Goal: Task Accomplishment & Management: Complete application form

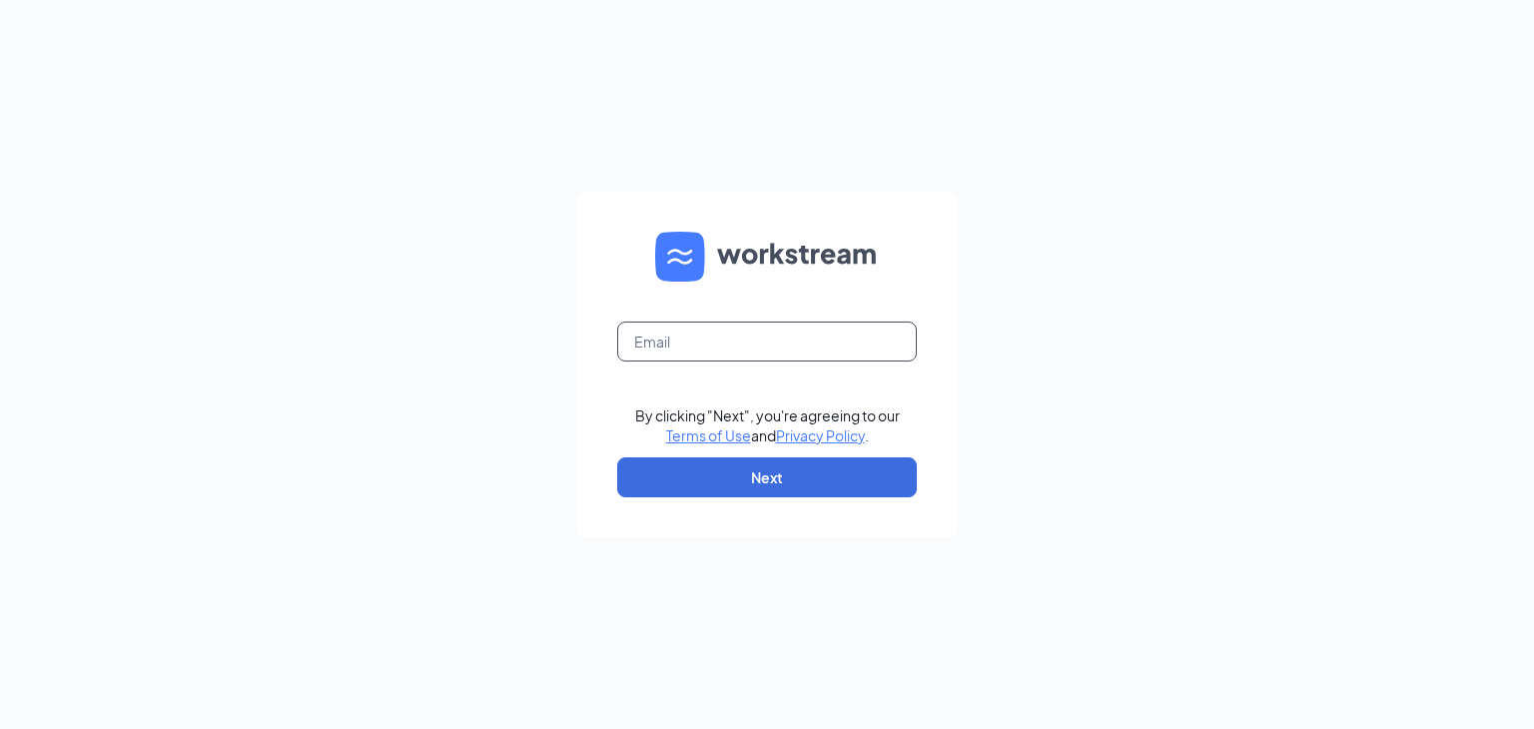
click at [700, 339] on input "text" at bounding box center [767, 342] width 300 height 40
type input "[EMAIL_ADDRESS][PERSON_NAME][DOMAIN_NAME]"
click at [781, 495] on button "Next" at bounding box center [767, 478] width 300 height 40
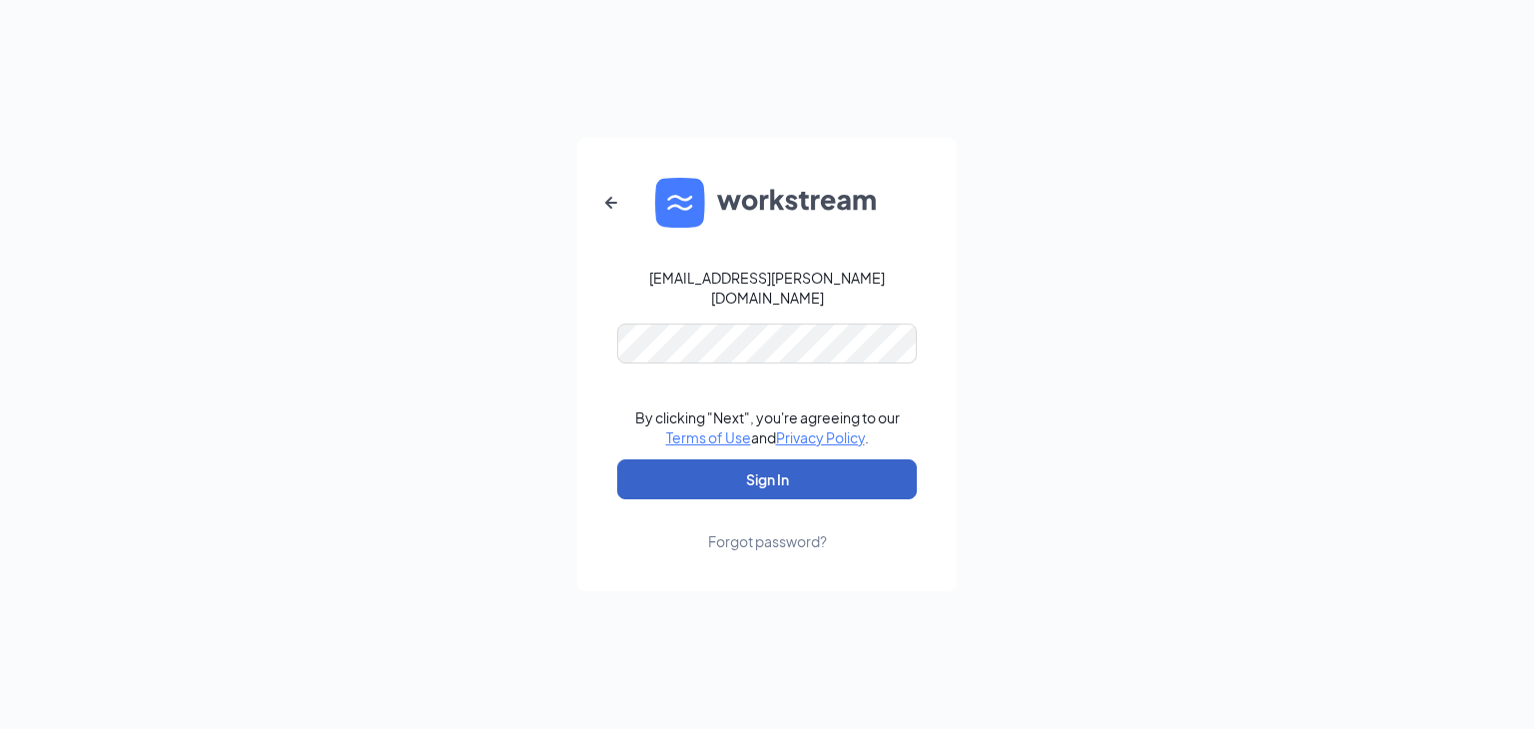
click at [787, 466] on button "Sign In" at bounding box center [767, 480] width 300 height 40
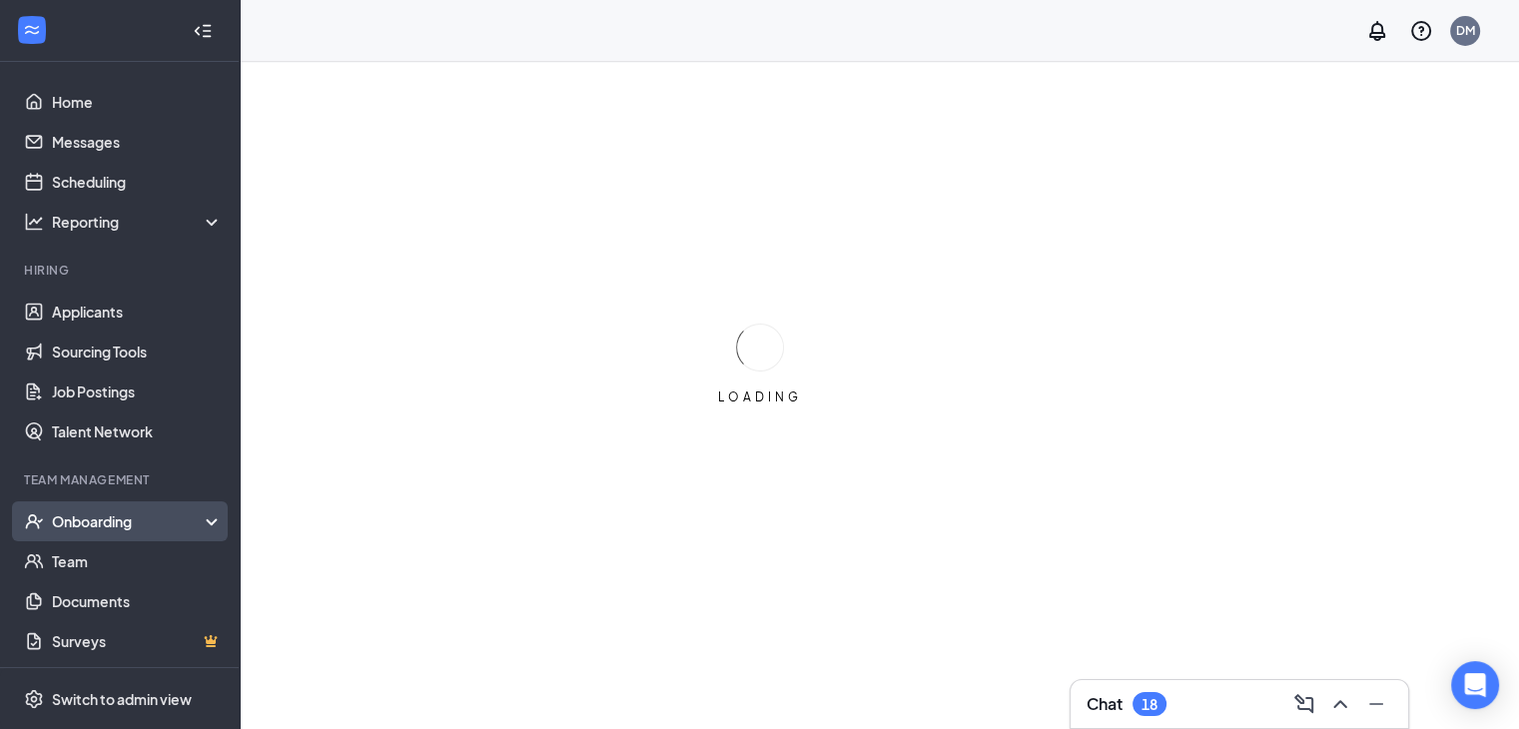
click at [190, 524] on div "Onboarding" at bounding box center [129, 521] width 154 height 20
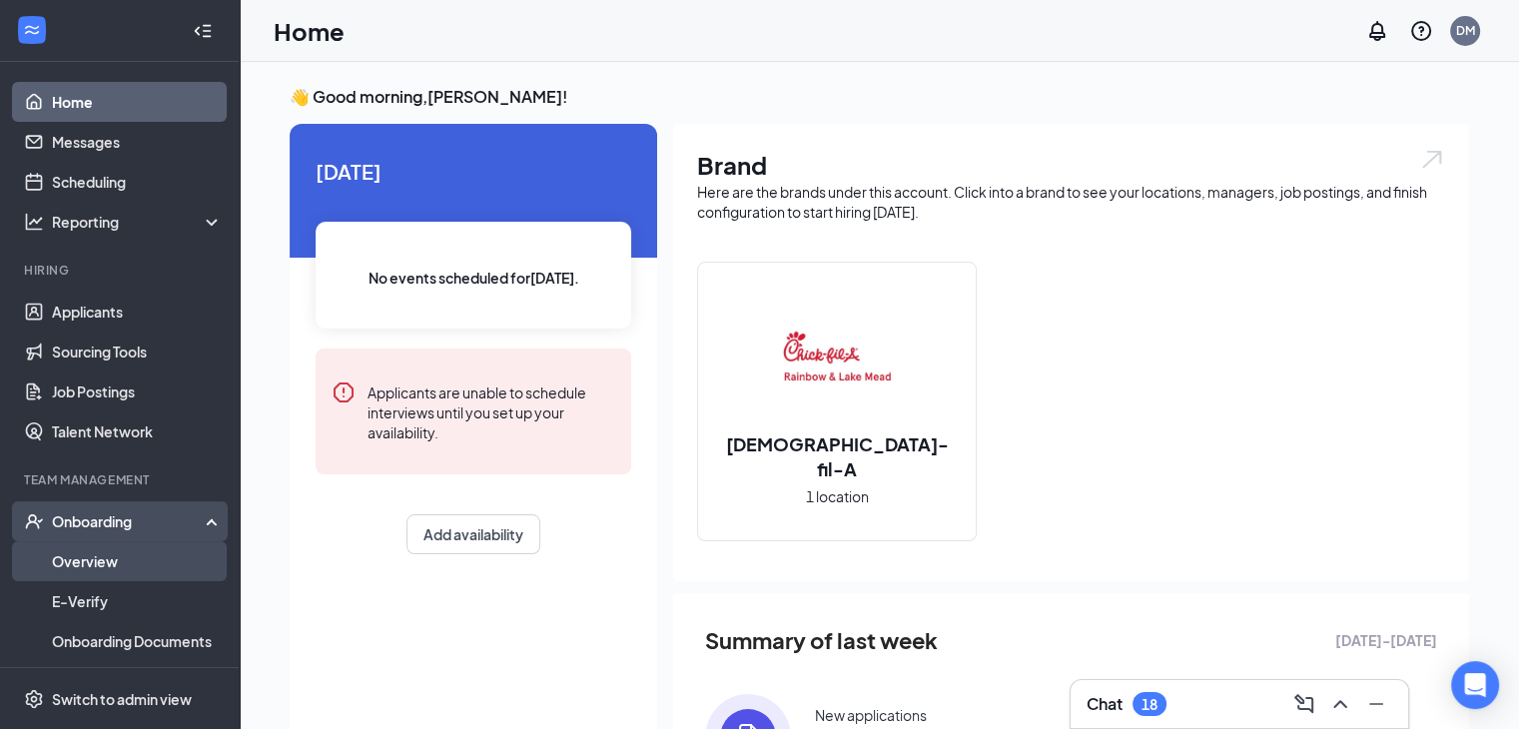
click at [132, 541] on link "Overview" at bounding box center [137, 561] width 171 height 40
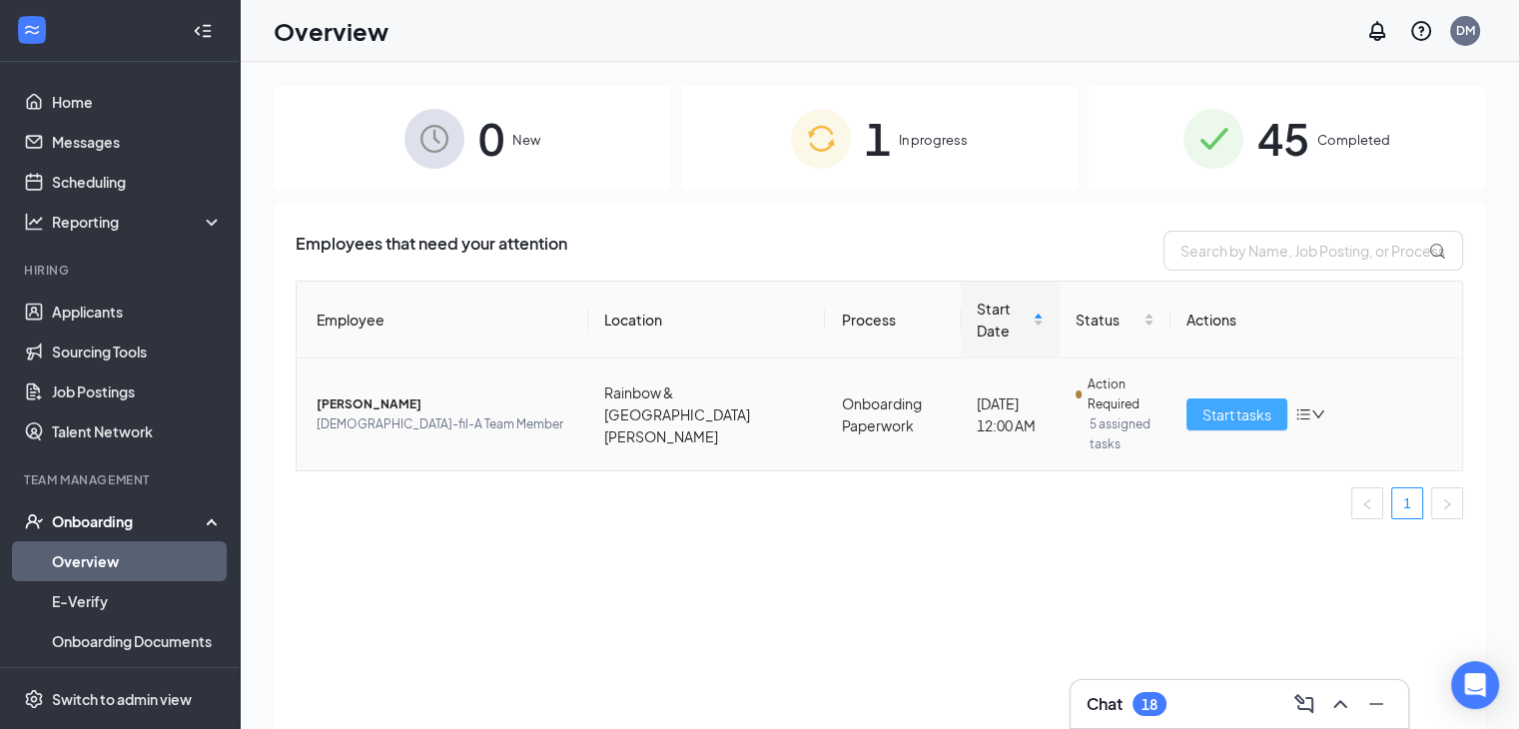
click at [1224, 404] on span "Start tasks" at bounding box center [1237, 415] width 69 height 22
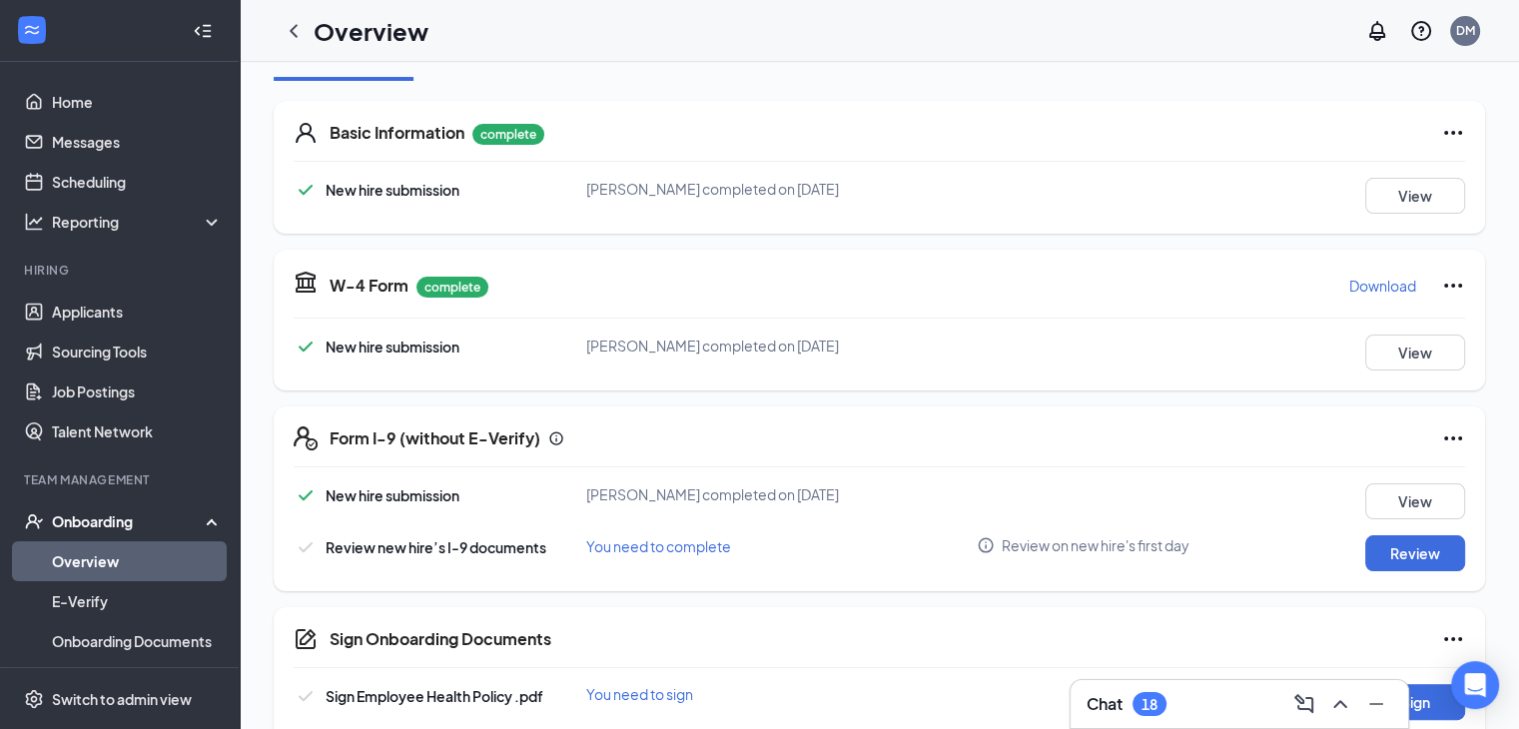
scroll to position [300, 0]
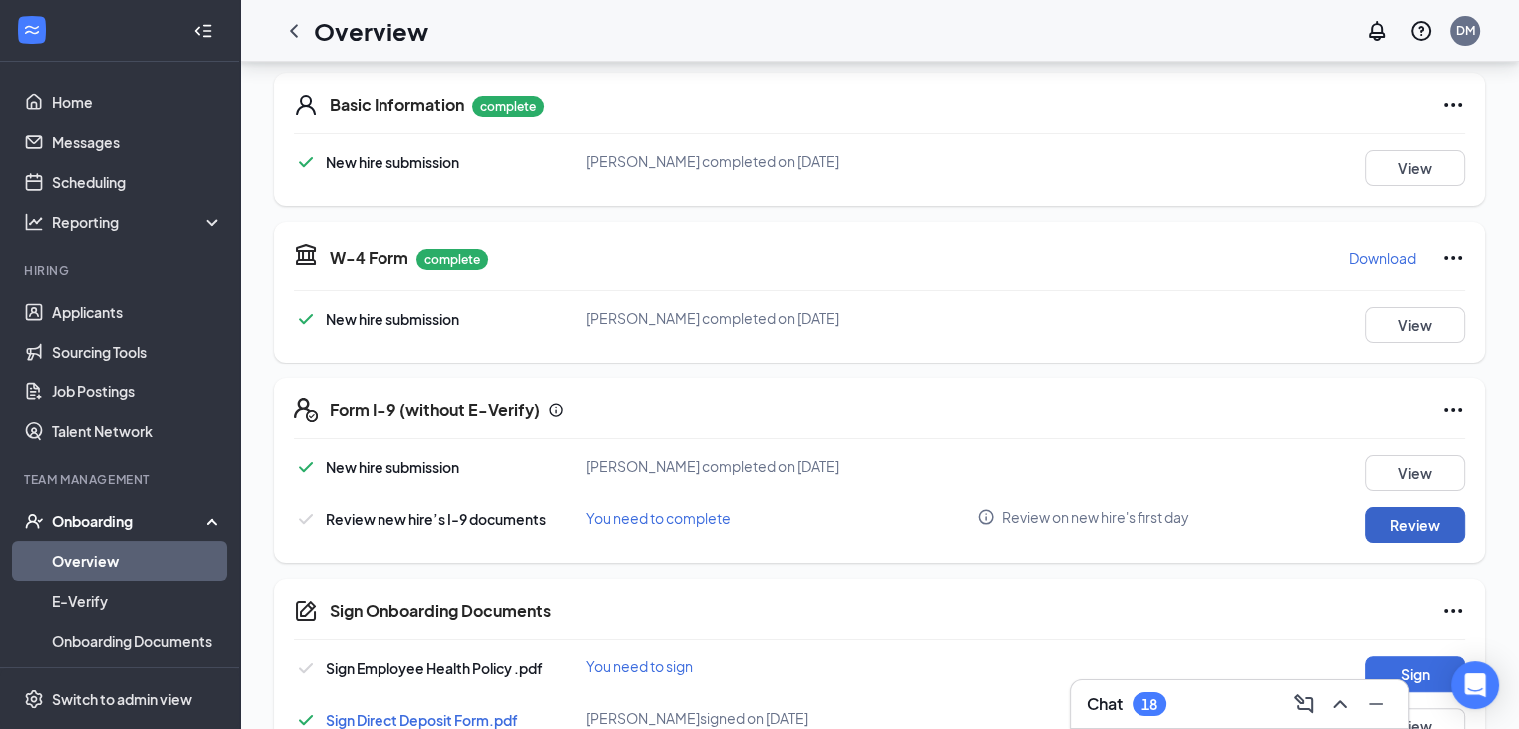
click at [1409, 524] on button "Review" at bounding box center [1416, 525] width 100 height 36
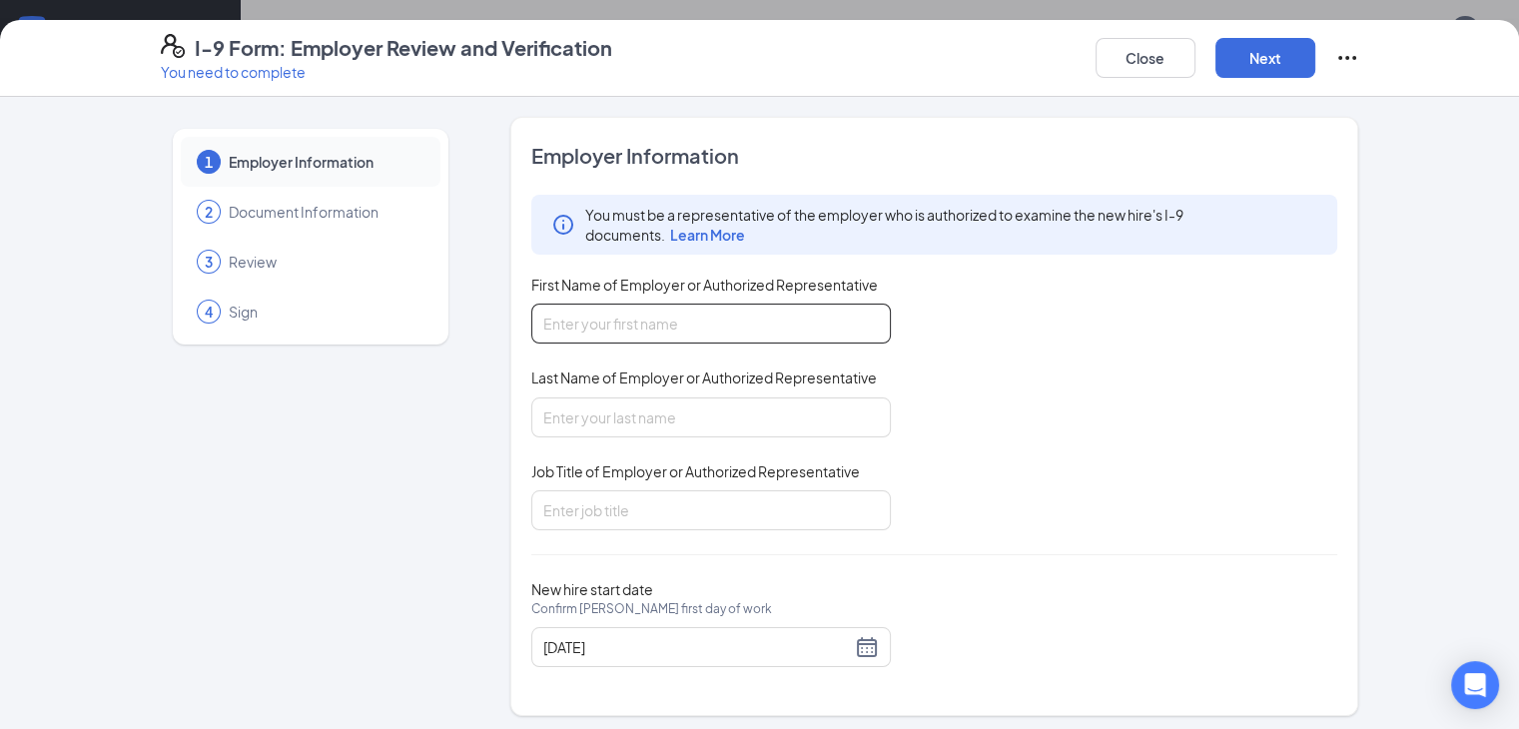
click at [759, 329] on input "First Name of Employer or Authorized Representative" at bounding box center [711, 324] width 360 height 40
type input "[PERSON_NAME]"
click at [599, 411] on input "Last Name of Employer or Authorized Representative" at bounding box center [711, 418] width 360 height 40
click at [567, 502] on input "Job Title of Employer or Authorized Representative" at bounding box center [711, 510] width 360 height 40
type input "HR Director"
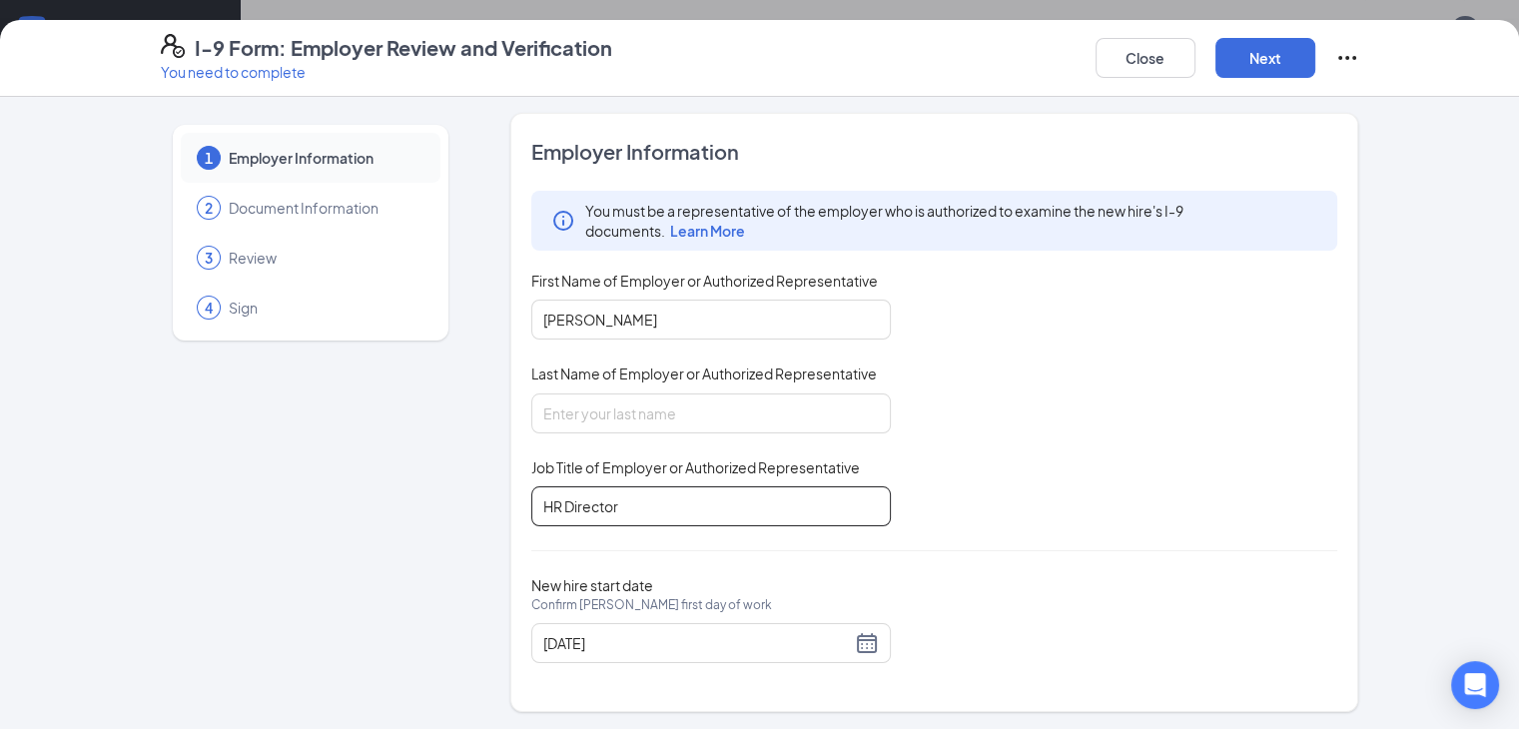
scroll to position [499, 0]
click at [1316, 61] on button "Next" at bounding box center [1266, 58] width 100 height 40
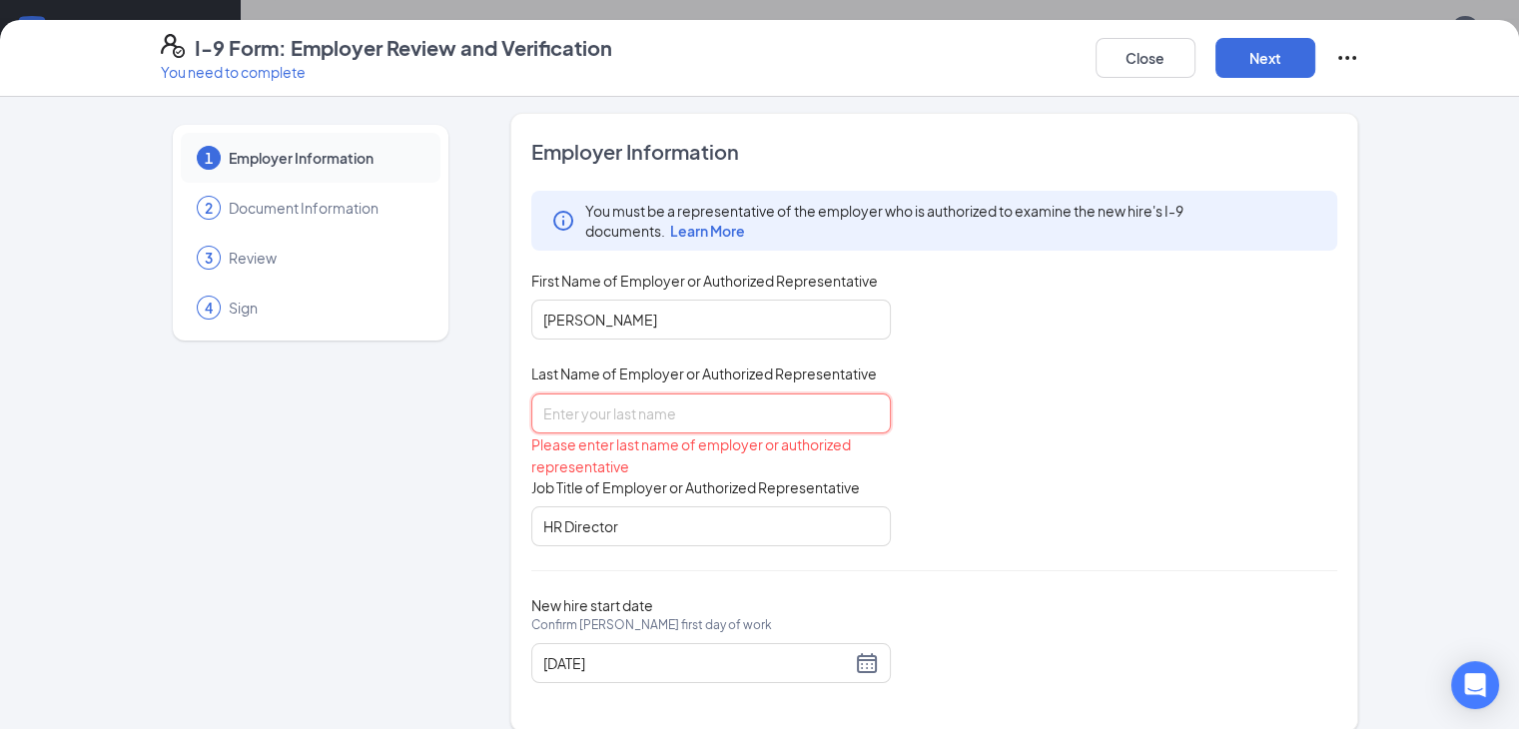
click at [531, 409] on input "Last Name of Employer or Authorized Representative" at bounding box center [711, 414] width 360 height 40
type input "[PERSON_NAME]"
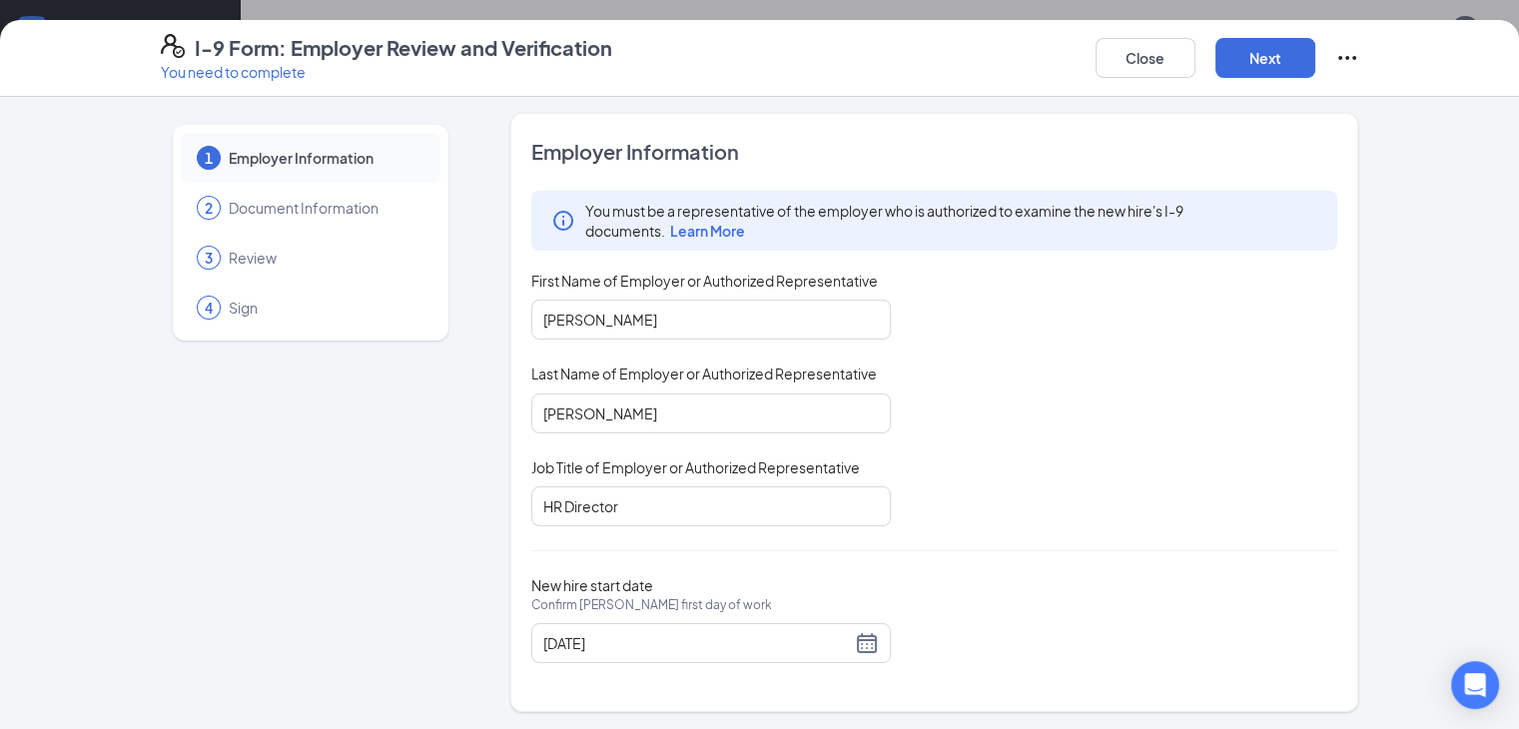
click at [1071, 427] on div "You must be a representative of the employer who is authorized to examine the n…" at bounding box center [934, 359] width 807 height 336
click at [1316, 56] on button "Next" at bounding box center [1266, 58] width 100 height 40
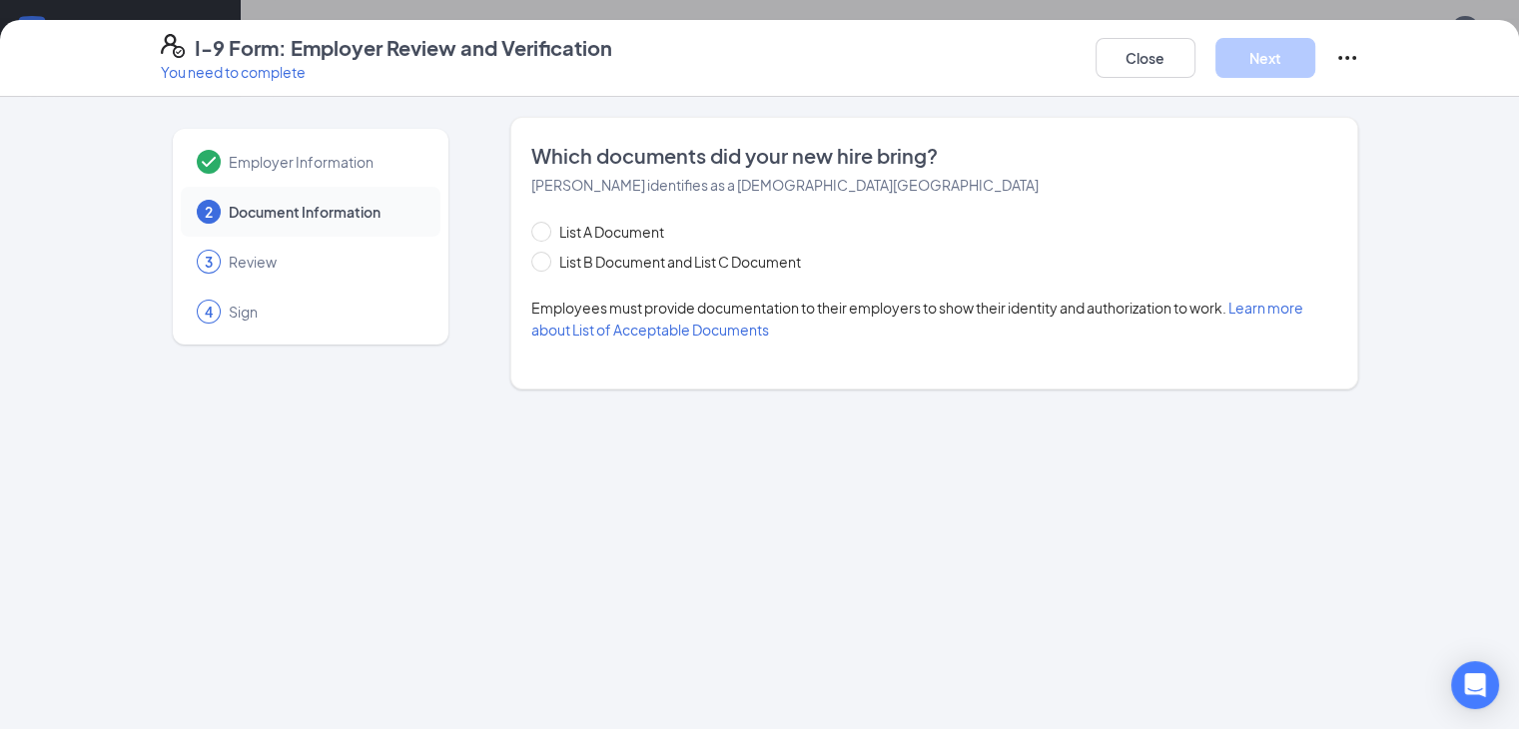
scroll to position [0, 0]
click at [531, 265] on span at bounding box center [541, 262] width 20 height 20
click at [531, 265] on input "List B Document and List C Document" at bounding box center [538, 259] width 14 height 14
radio input "true"
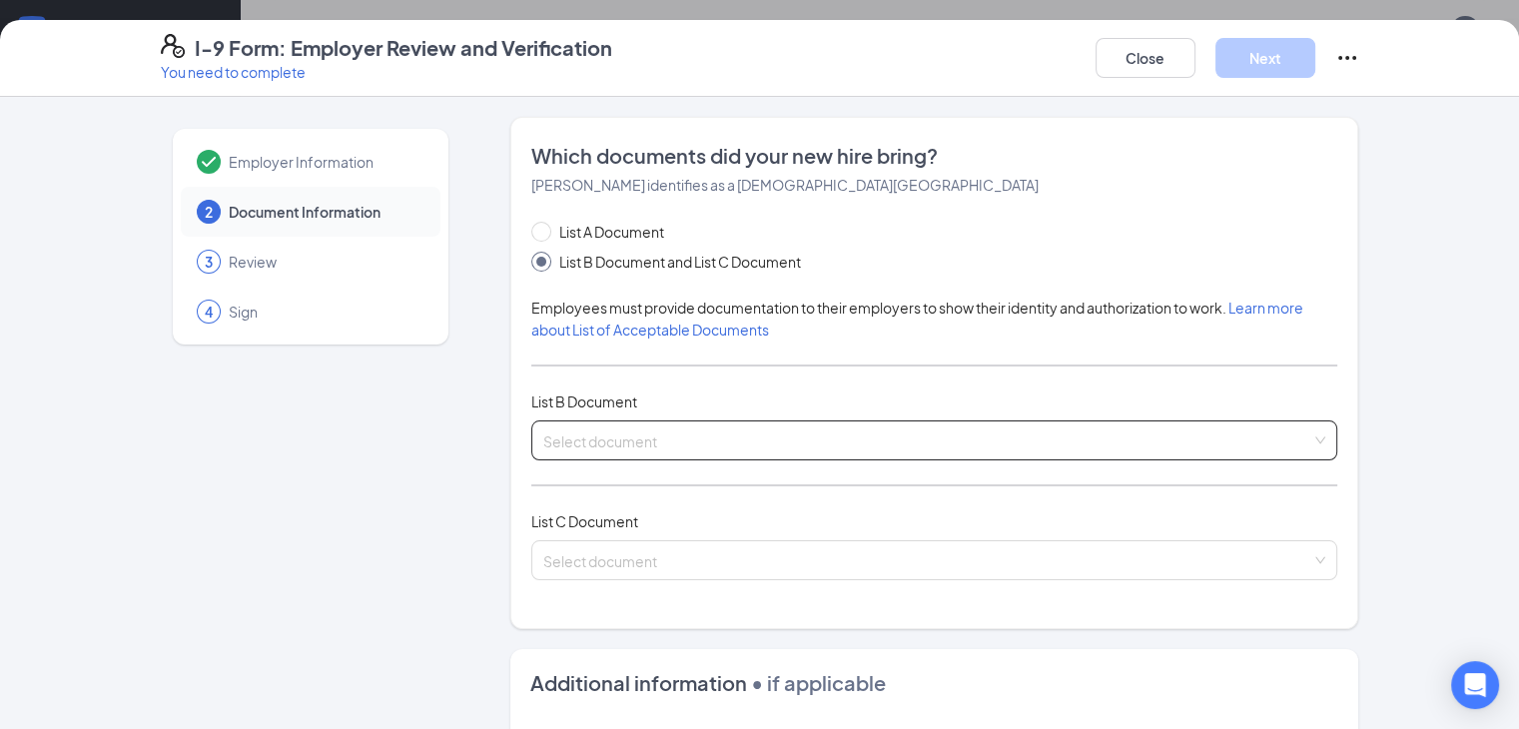
click at [605, 451] on span at bounding box center [927, 441] width 769 height 38
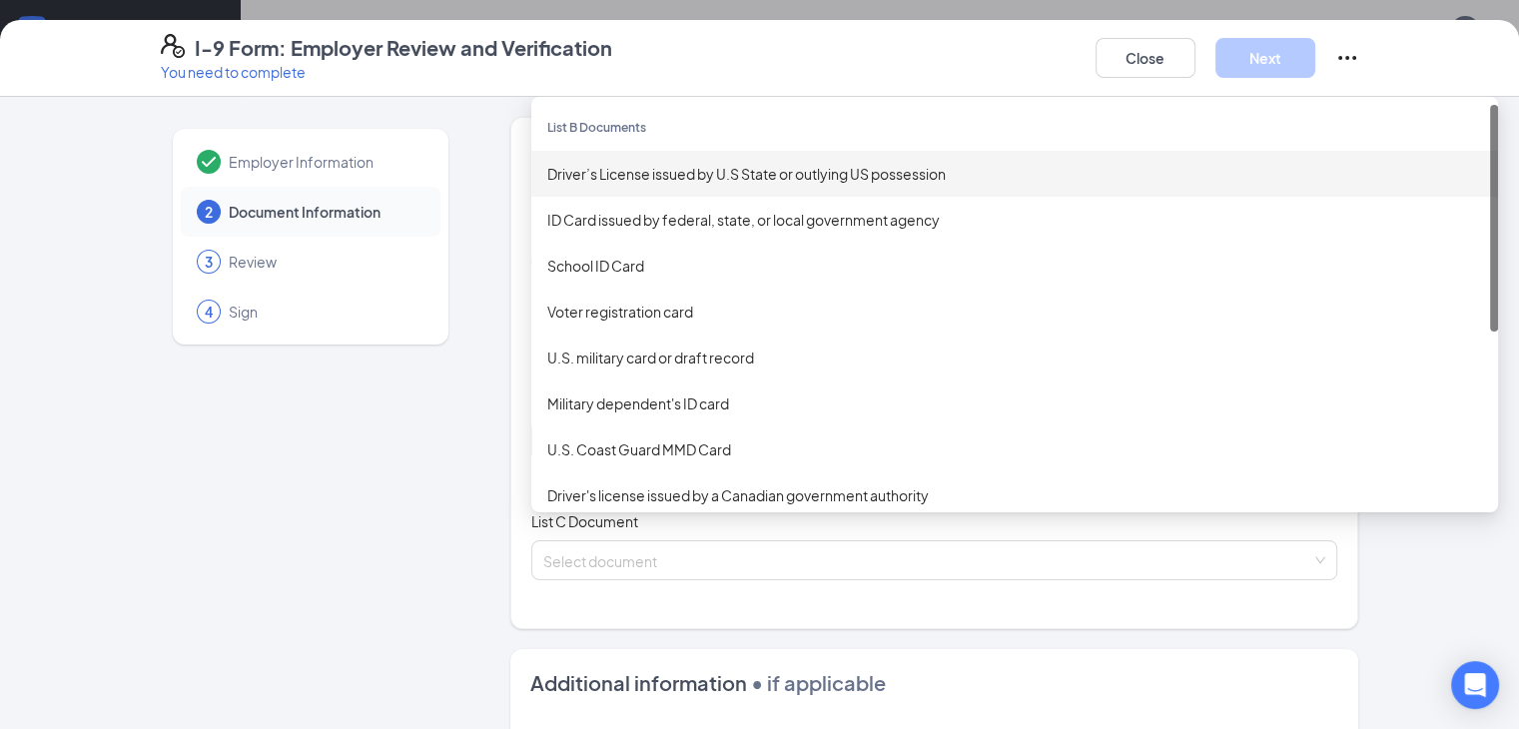
click at [586, 176] on div "Driver’s License issued by U.S State or outlying US possession" at bounding box center [1014, 174] width 935 height 22
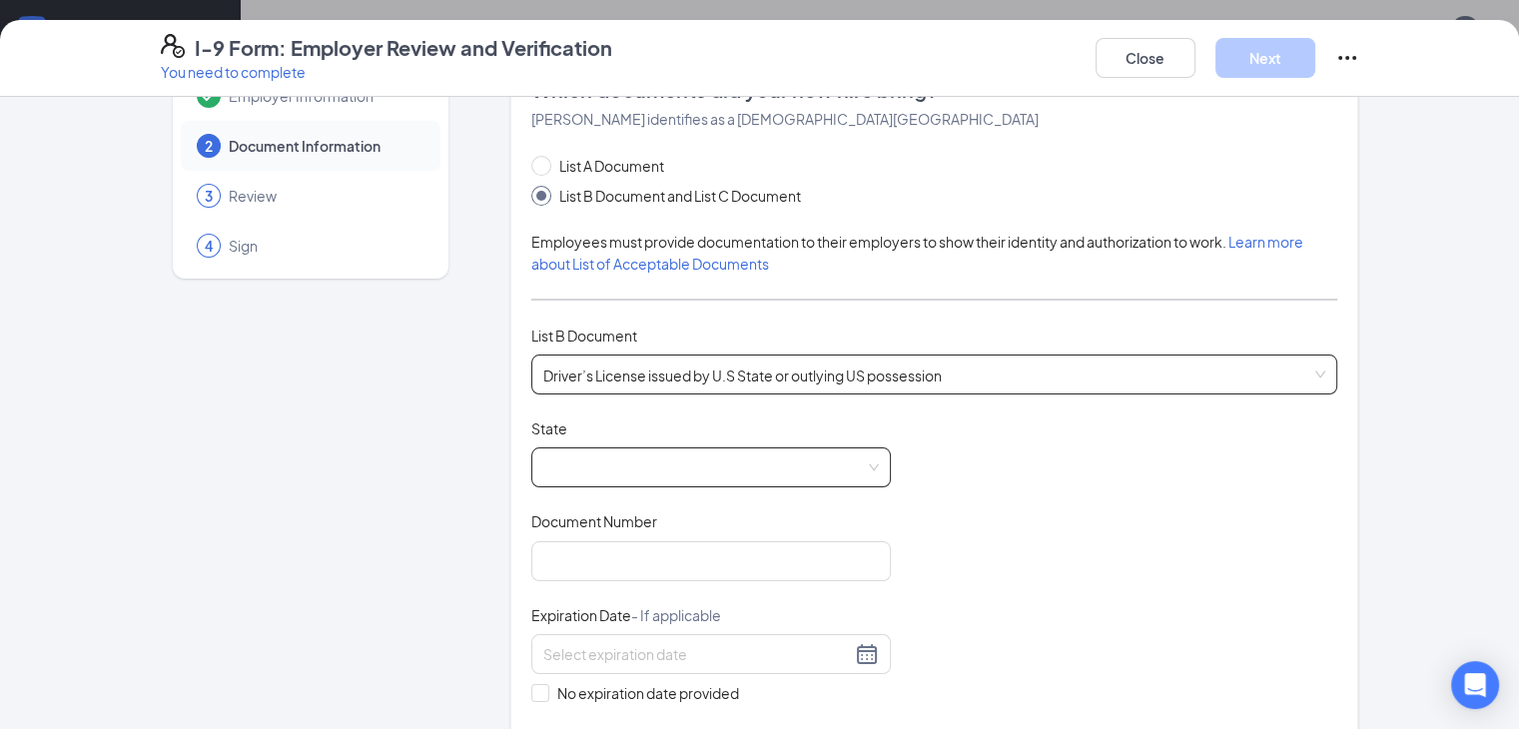
scroll to position [100, 0]
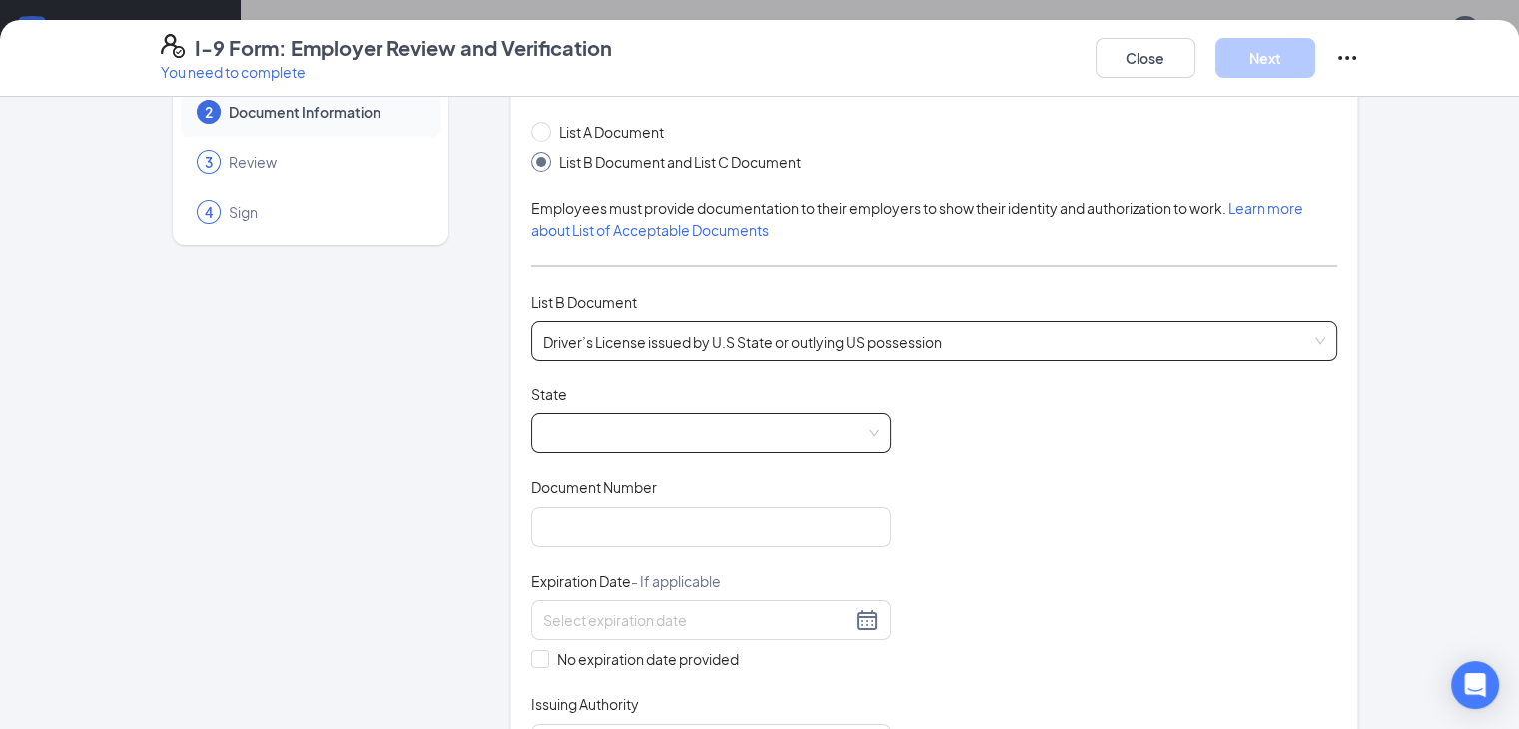
click at [567, 433] on span at bounding box center [711, 434] width 336 height 38
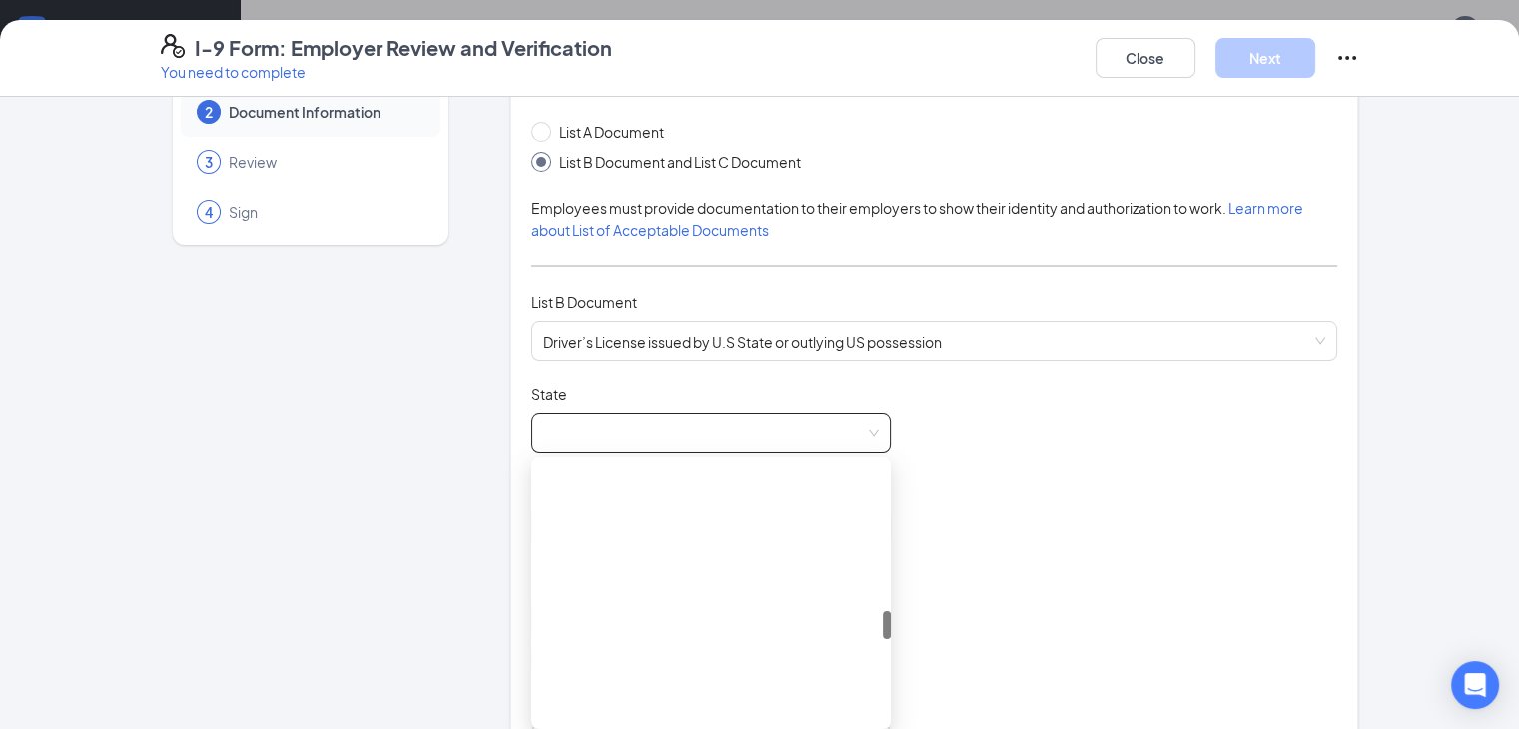
scroll to position [1299, 0]
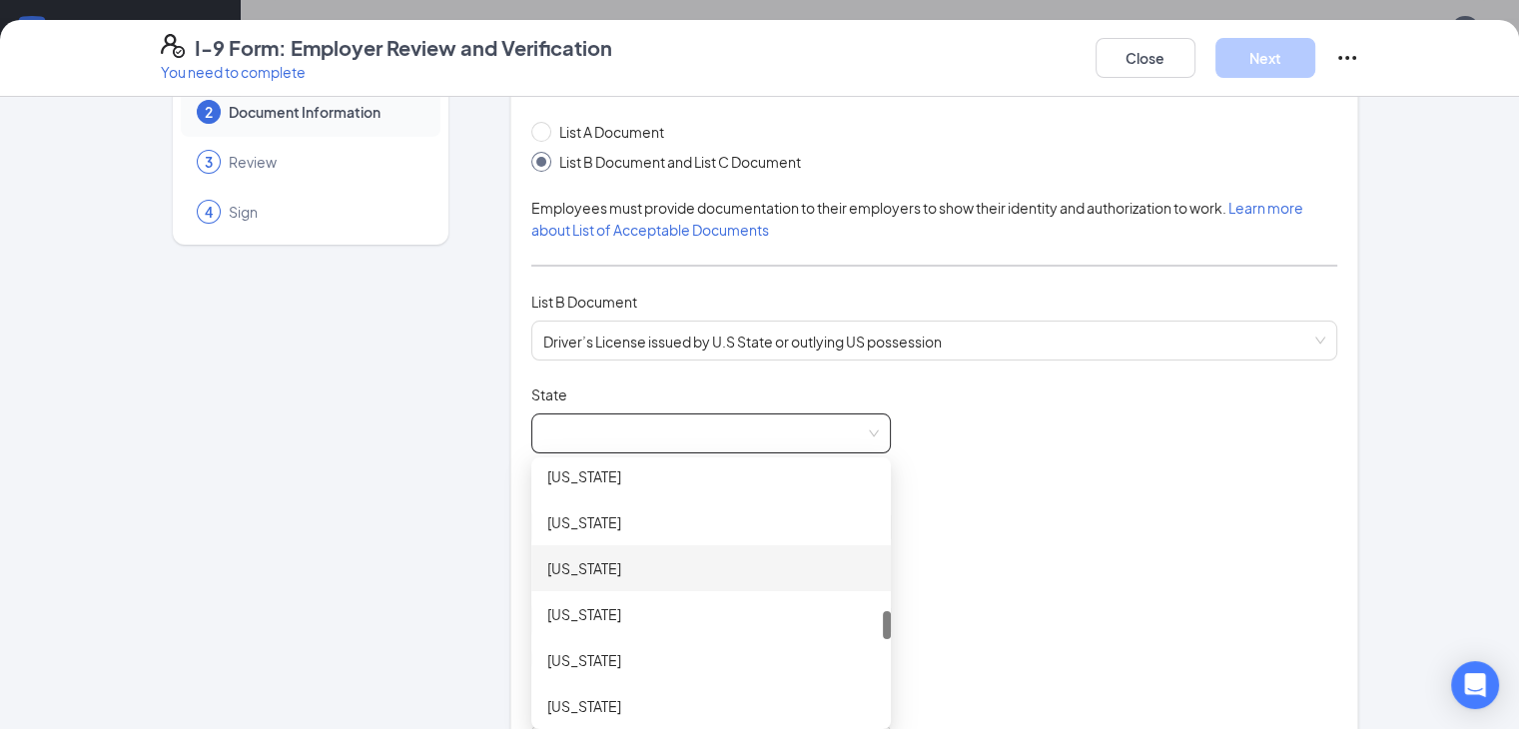
click at [547, 572] on div "[US_STATE]" at bounding box center [711, 568] width 328 height 22
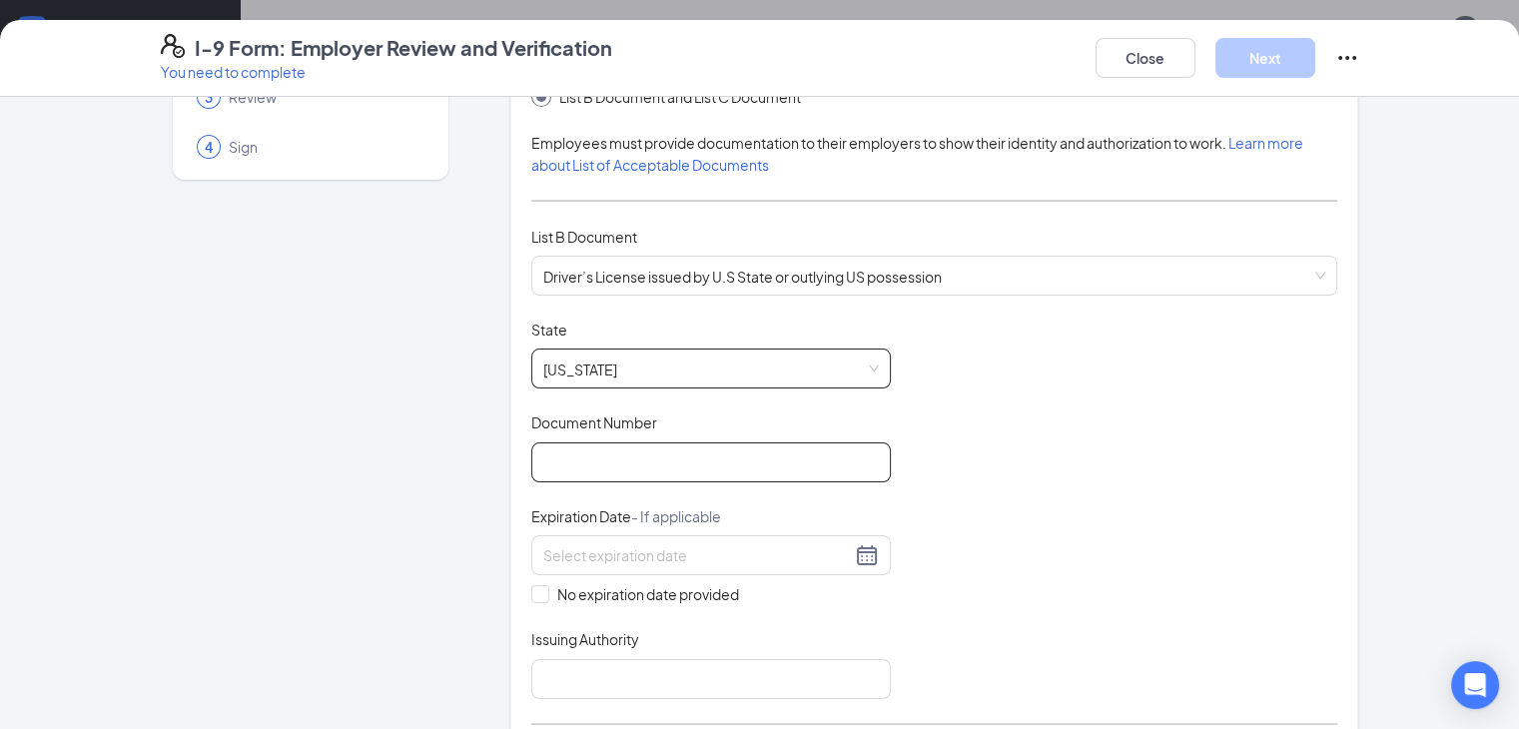
scroll to position [200, 0]
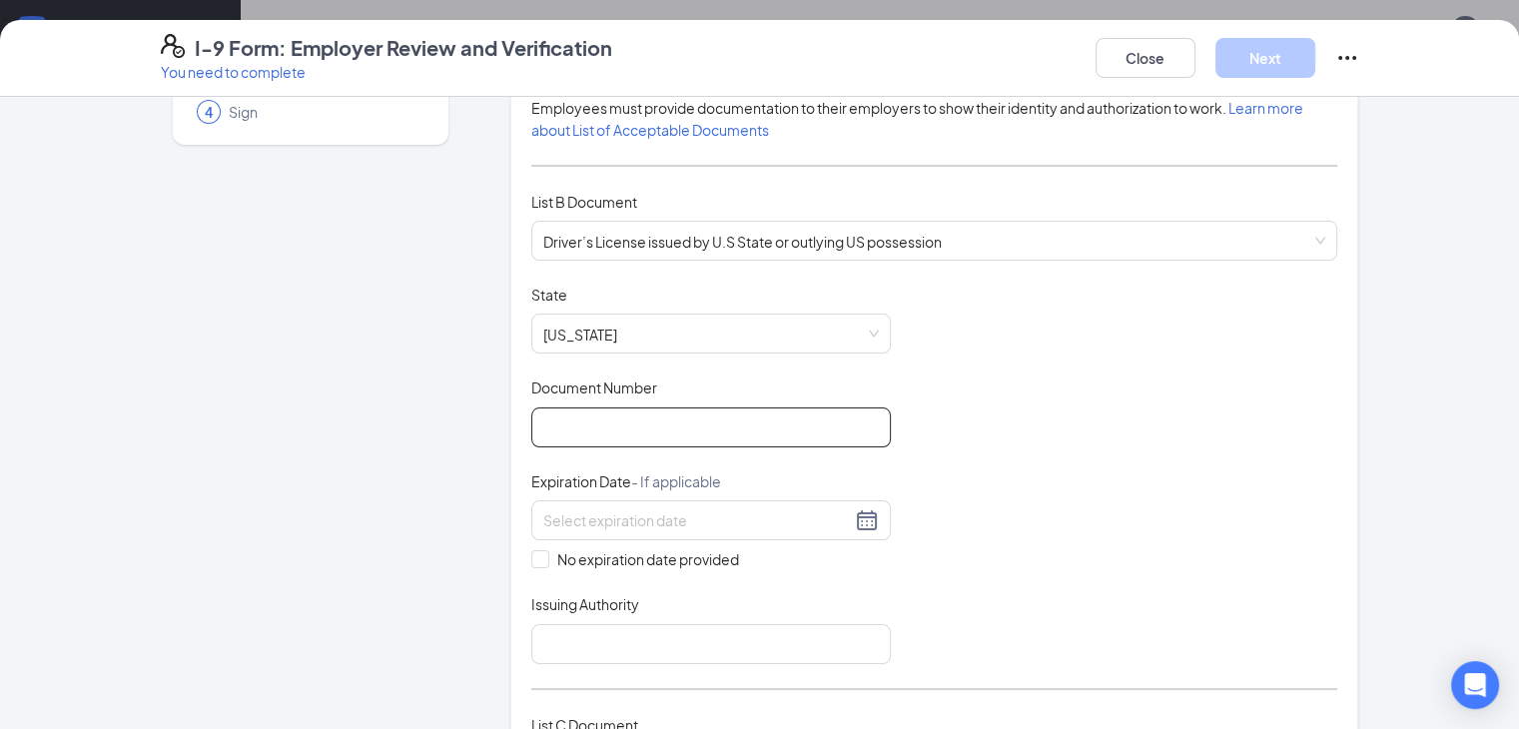
click at [531, 424] on input "Document Number" at bounding box center [711, 428] width 360 height 40
type input "1408137262"
click at [543, 519] on input at bounding box center [697, 520] width 308 height 22
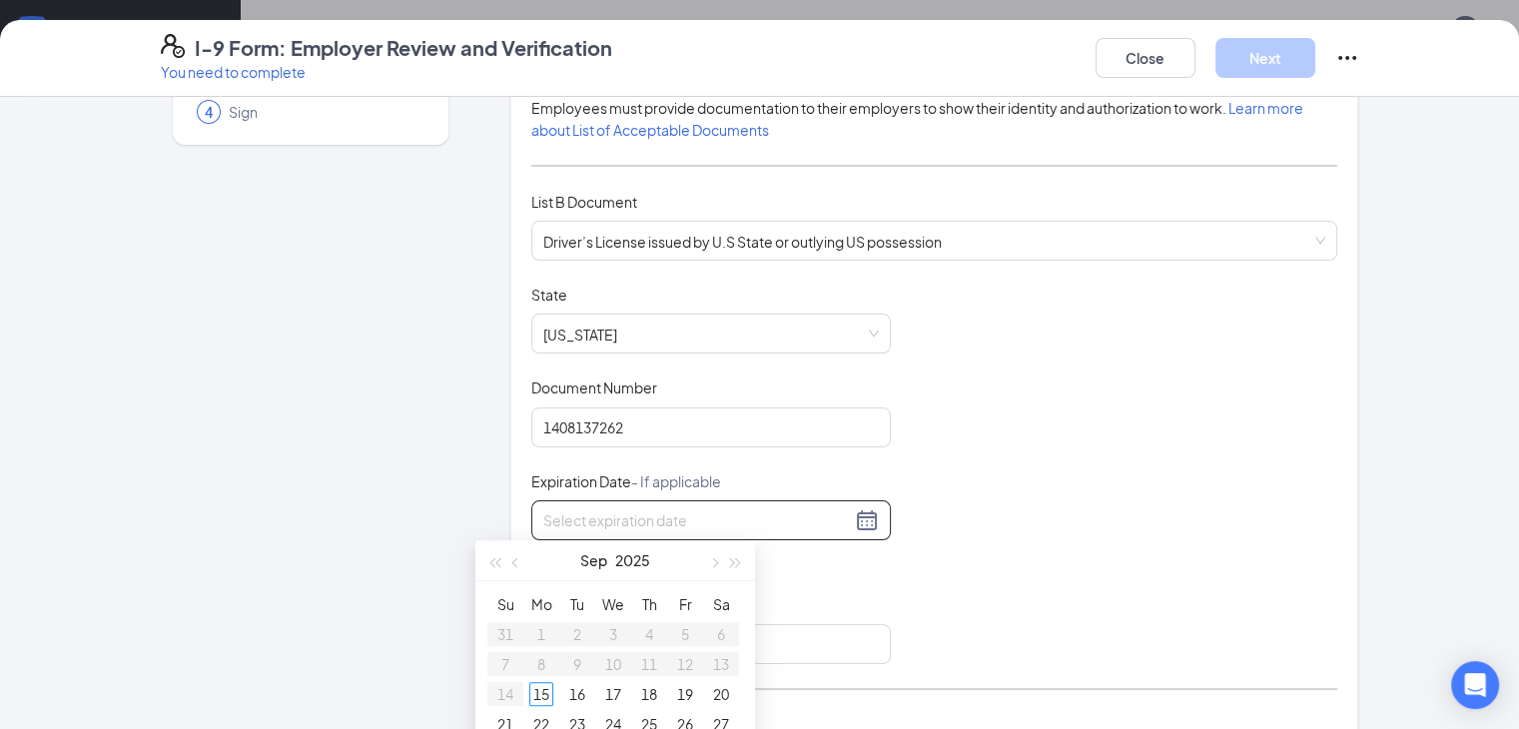
scroll to position [300, 0]
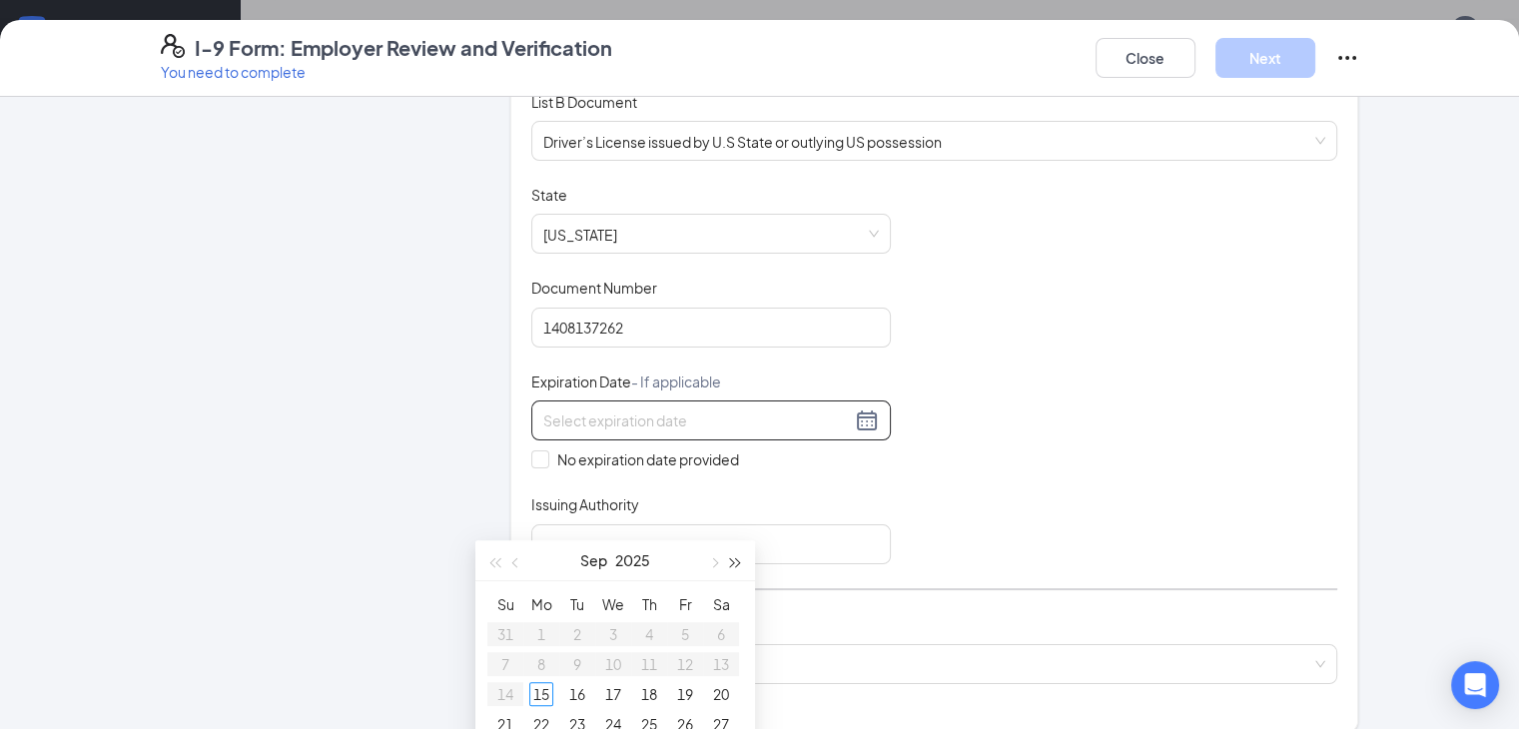
click at [737, 560] on span "button" at bounding box center [736, 563] width 10 height 10
click at [736, 560] on span "button" at bounding box center [736, 563] width 10 height 10
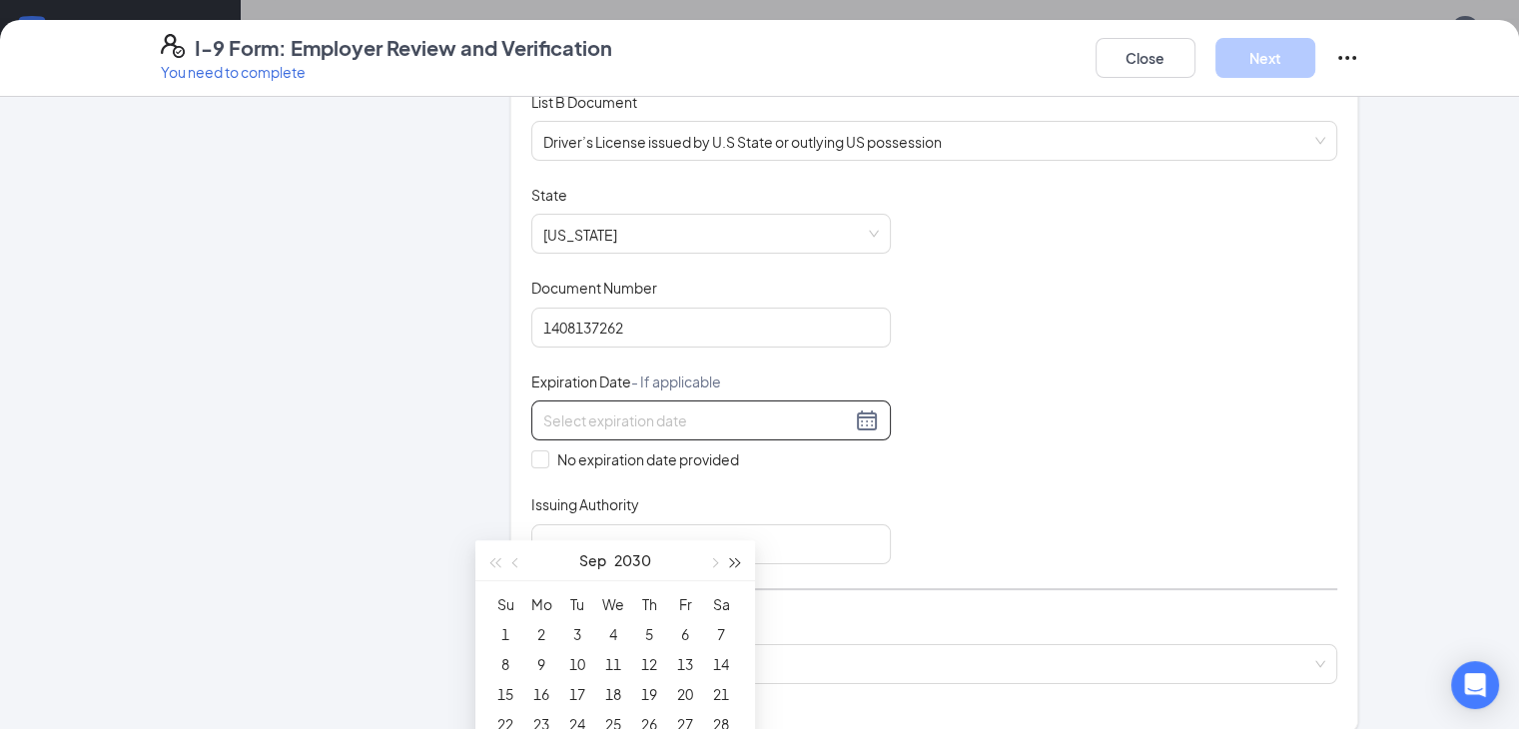
click at [736, 560] on span "button" at bounding box center [736, 563] width 10 height 10
click at [512, 563] on span "button" at bounding box center [517, 563] width 10 height 10
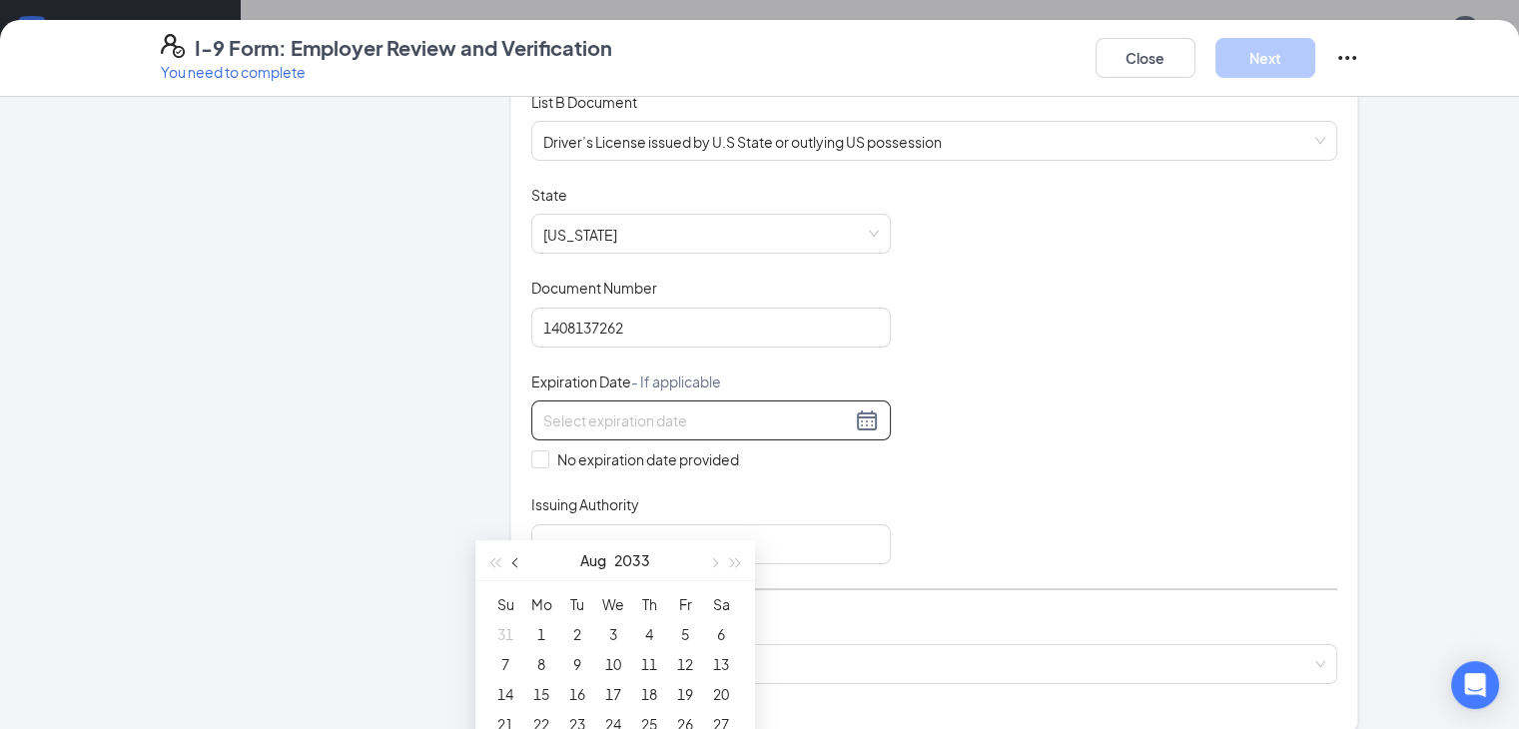
click at [514, 562] on span "button" at bounding box center [517, 563] width 10 height 10
click at [517, 562] on span "button" at bounding box center [517, 563] width 10 height 10
type input "[DATE]"
drag, startPoint x: 547, startPoint y: 635, endPoint x: 554, endPoint y: 624, distance: 13.0
click at [547, 635] on div "2" at bounding box center [541, 634] width 24 height 24
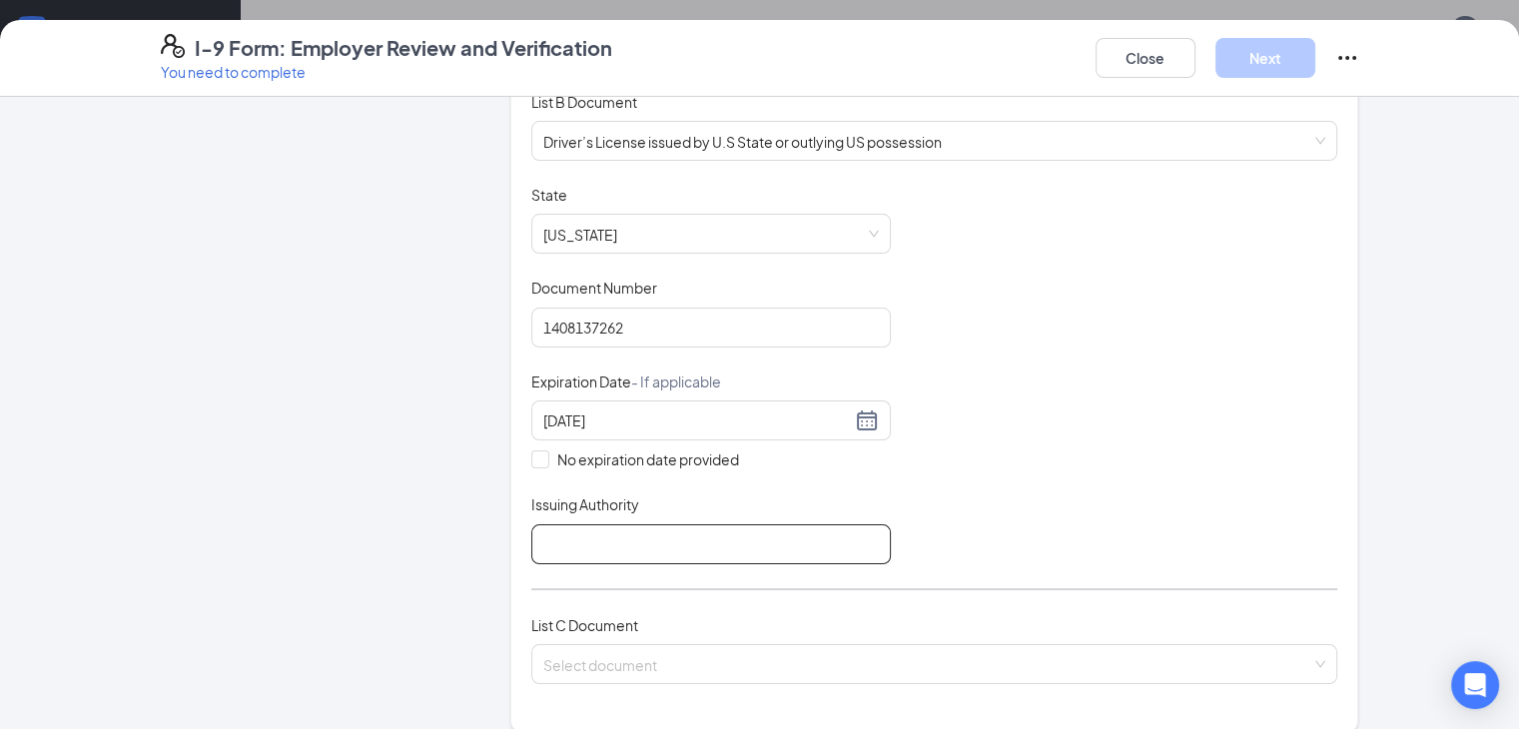
click at [595, 540] on input "Issuing Authority" at bounding box center [711, 544] width 360 height 40
type input "State of [US_STATE]"
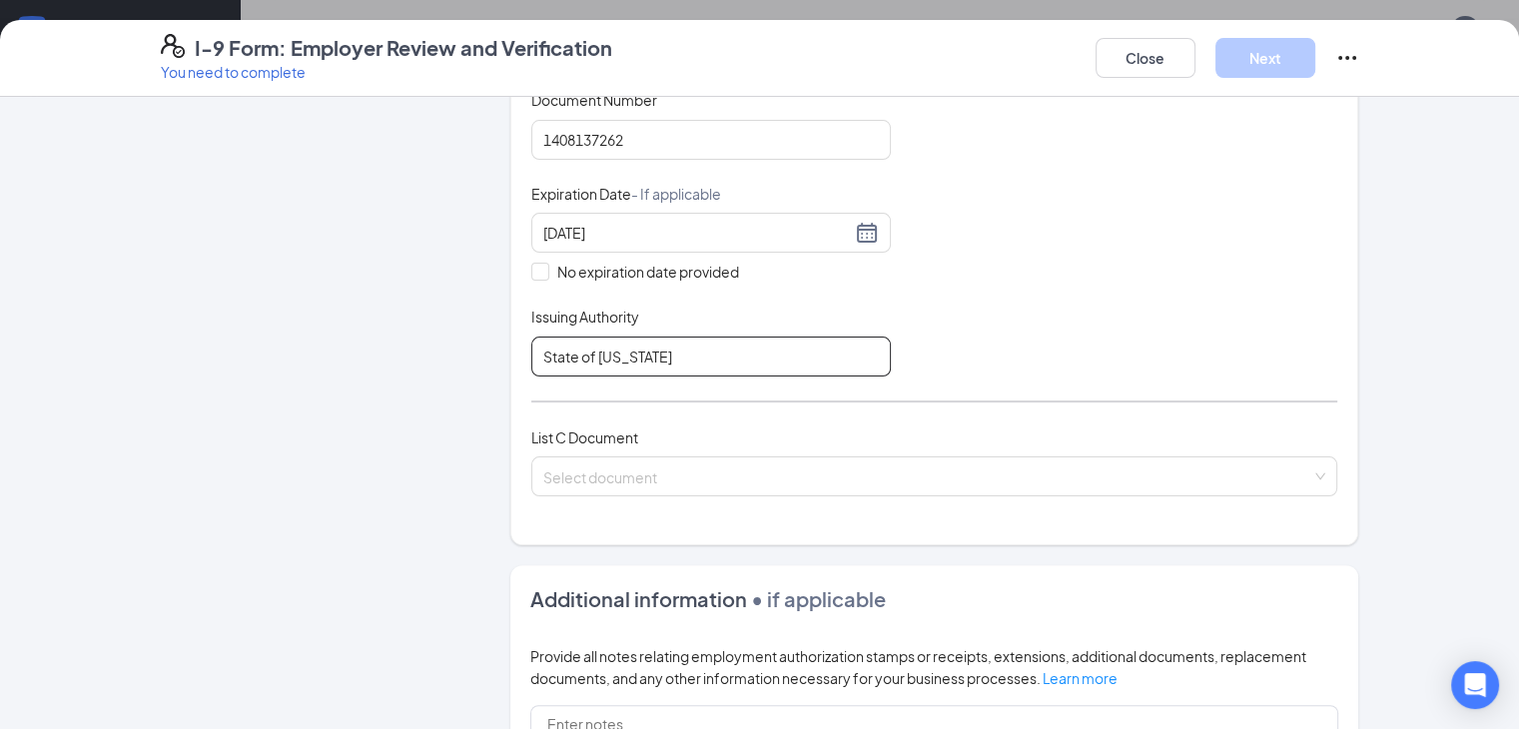
scroll to position [499, 0]
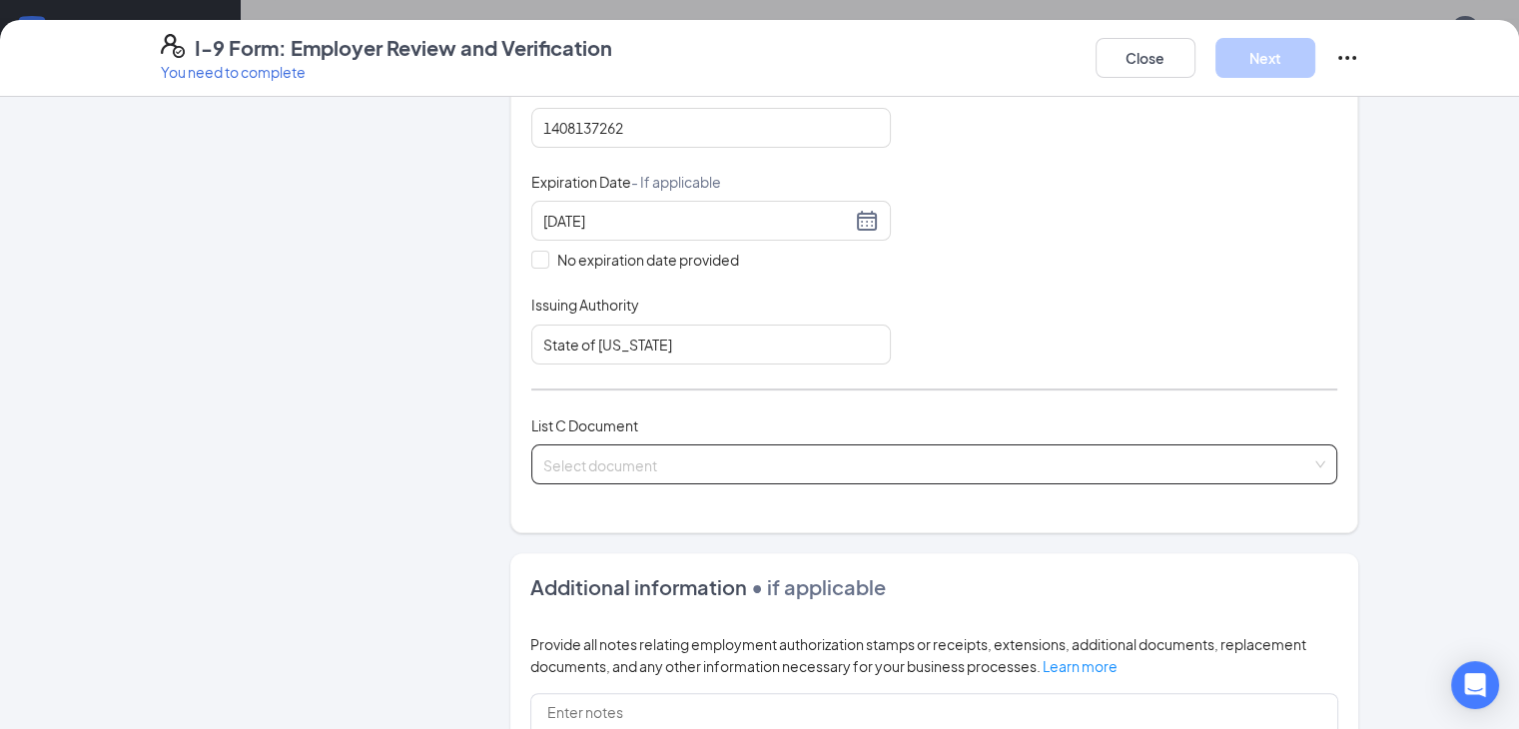
click at [566, 459] on input "search" at bounding box center [927, 461] width 769 height 30
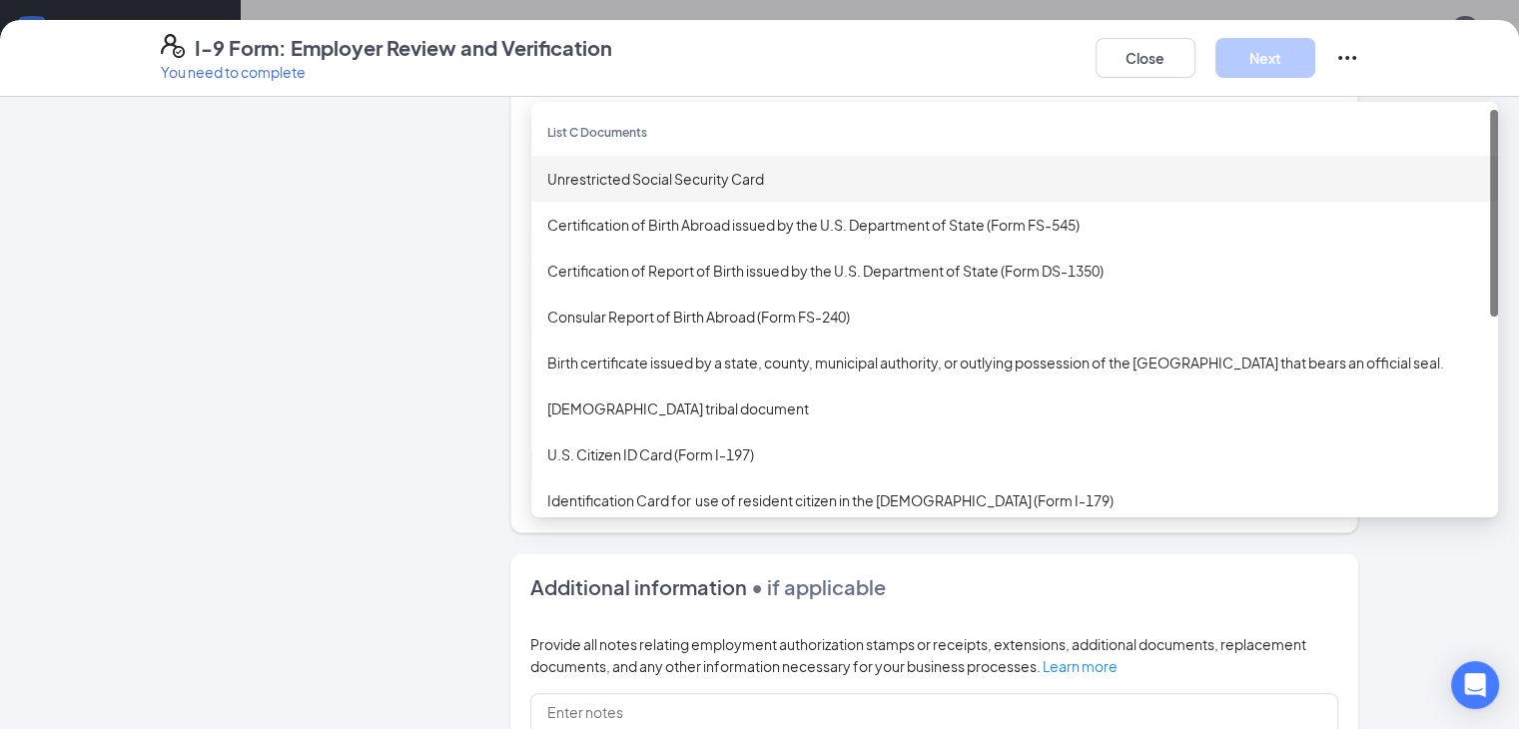
click at [567, 168] on div "Unrestricted Social Security Card" at bounding box center [1014, 179] width 935 height 22
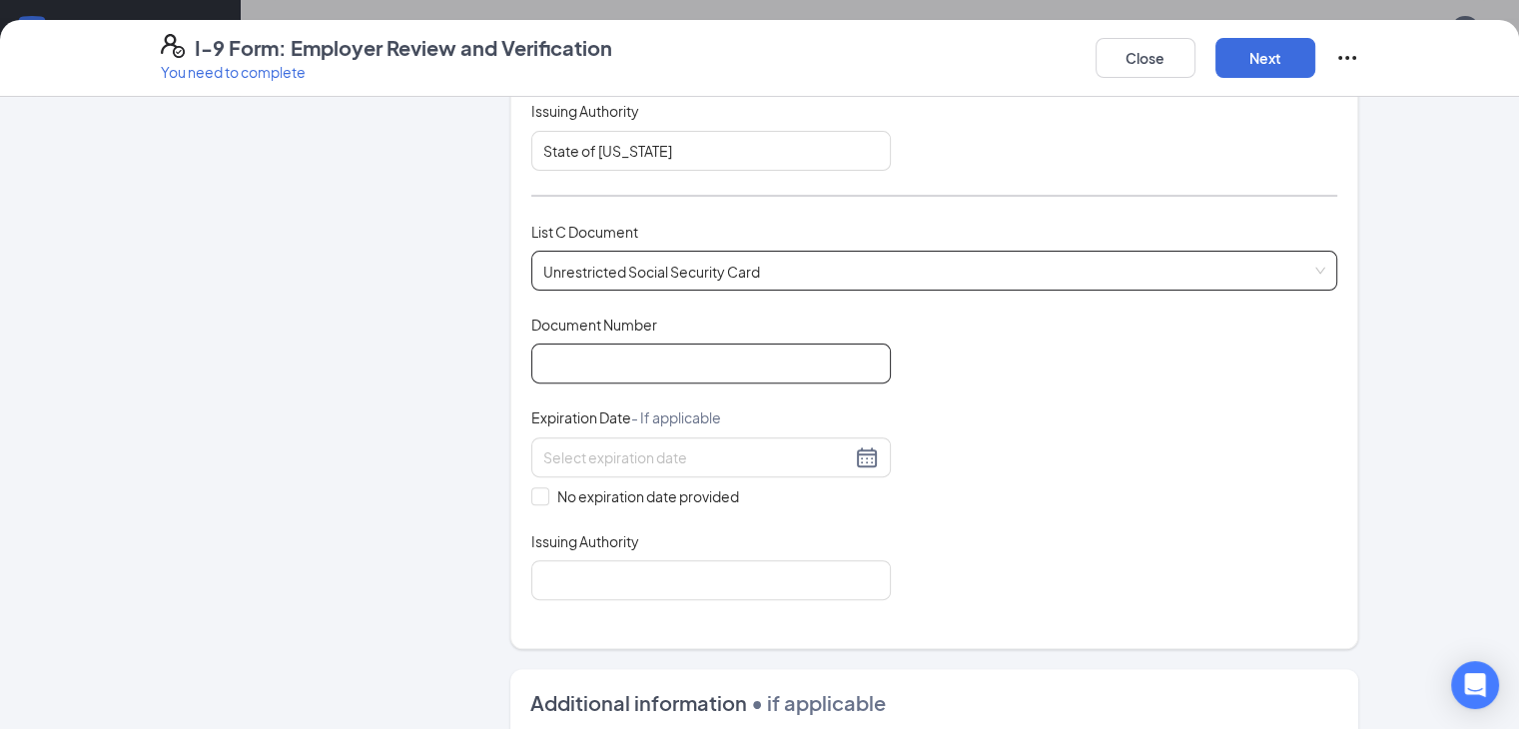
scroll to position [699, 0]
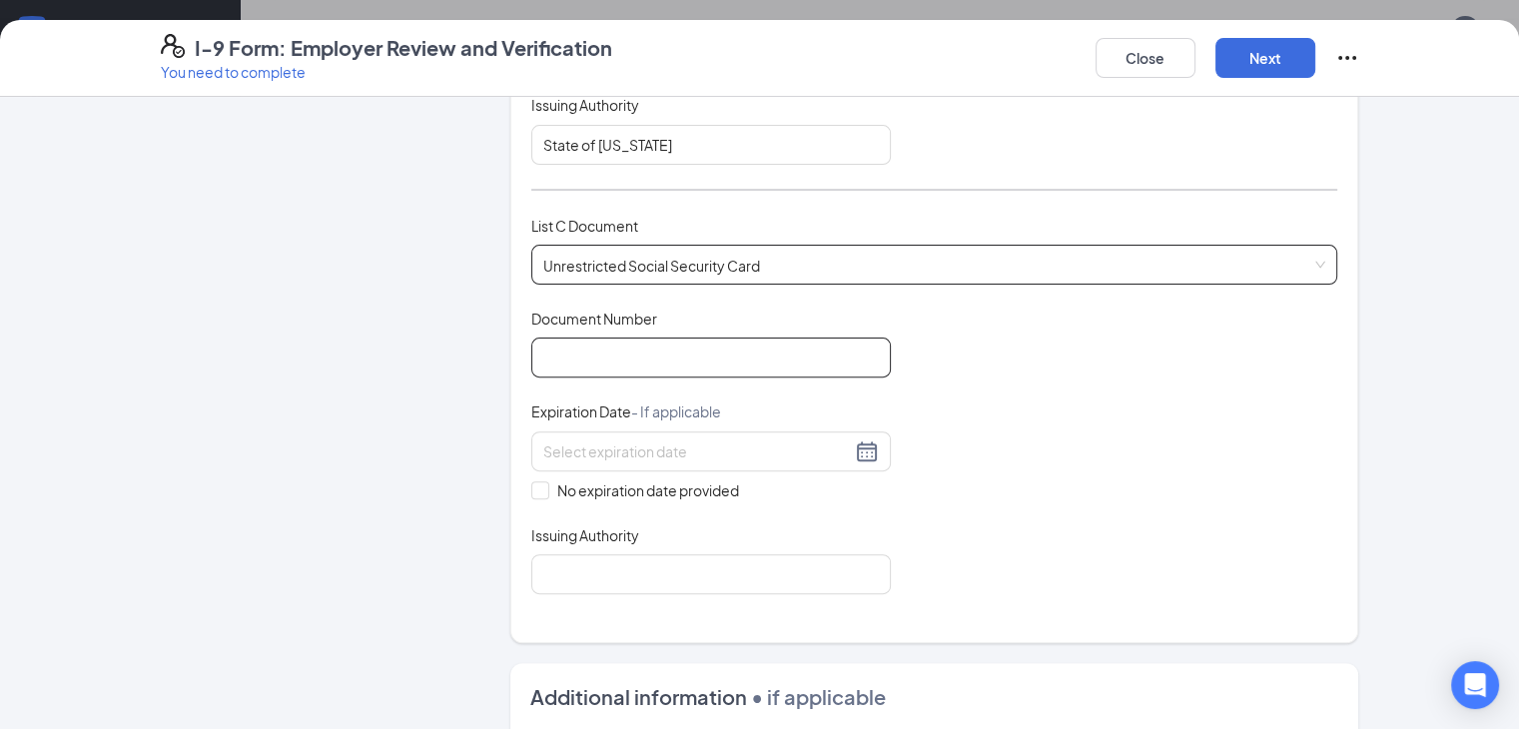
click at [598, 357] on input "Document Number" at bounding box center [711, 358] width 360 height 40
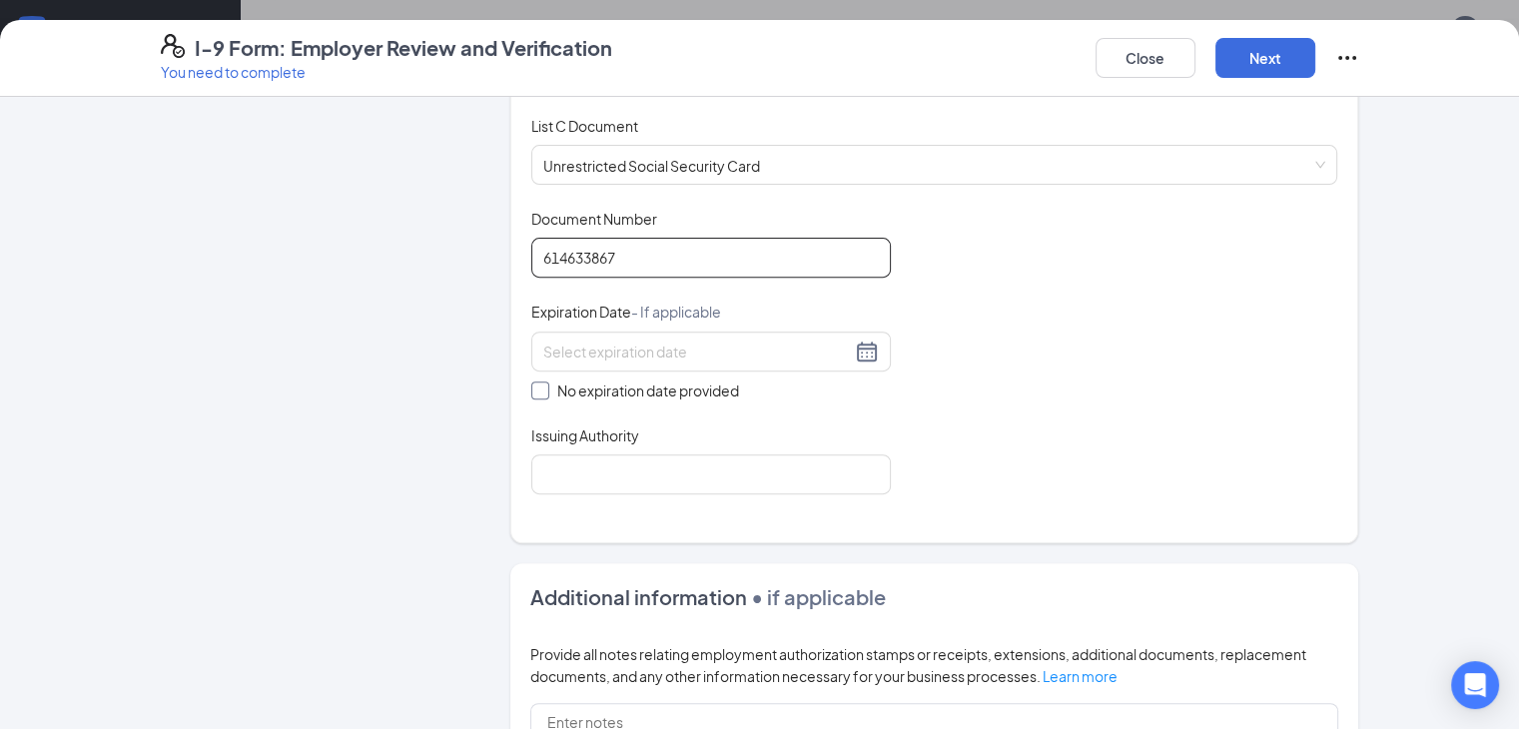
type input "614633867"
drag, startPoint x: 494, startPoint y: 380, endPoint x: 503, endPoint y: 413, distance: 34.2
click at [531, 380] on label "No expiration date provided" at bounding box center [711, 391] width 360 height 22
click at [531, 455] on input "Issuing Authority" at bounding box center [711, 475] width 360 height 40
type input "Social Security Administration"
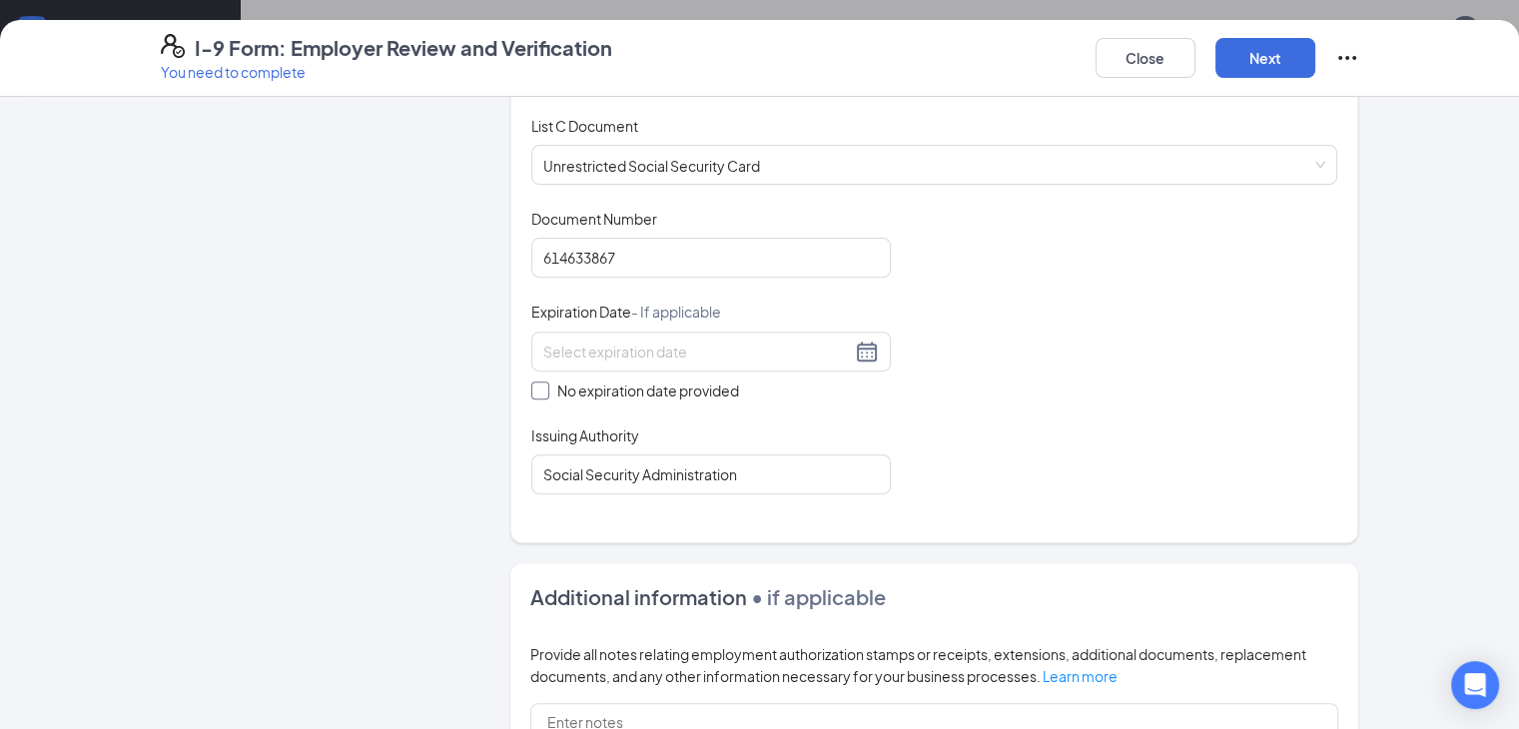
click at [531, 382] on span at bounding box center [540, 391] width 18 height 18
click at [531, 382] on input "No expiration date provided" at bounding box center [538, 389] width 14 height 14
checkbox input "true"
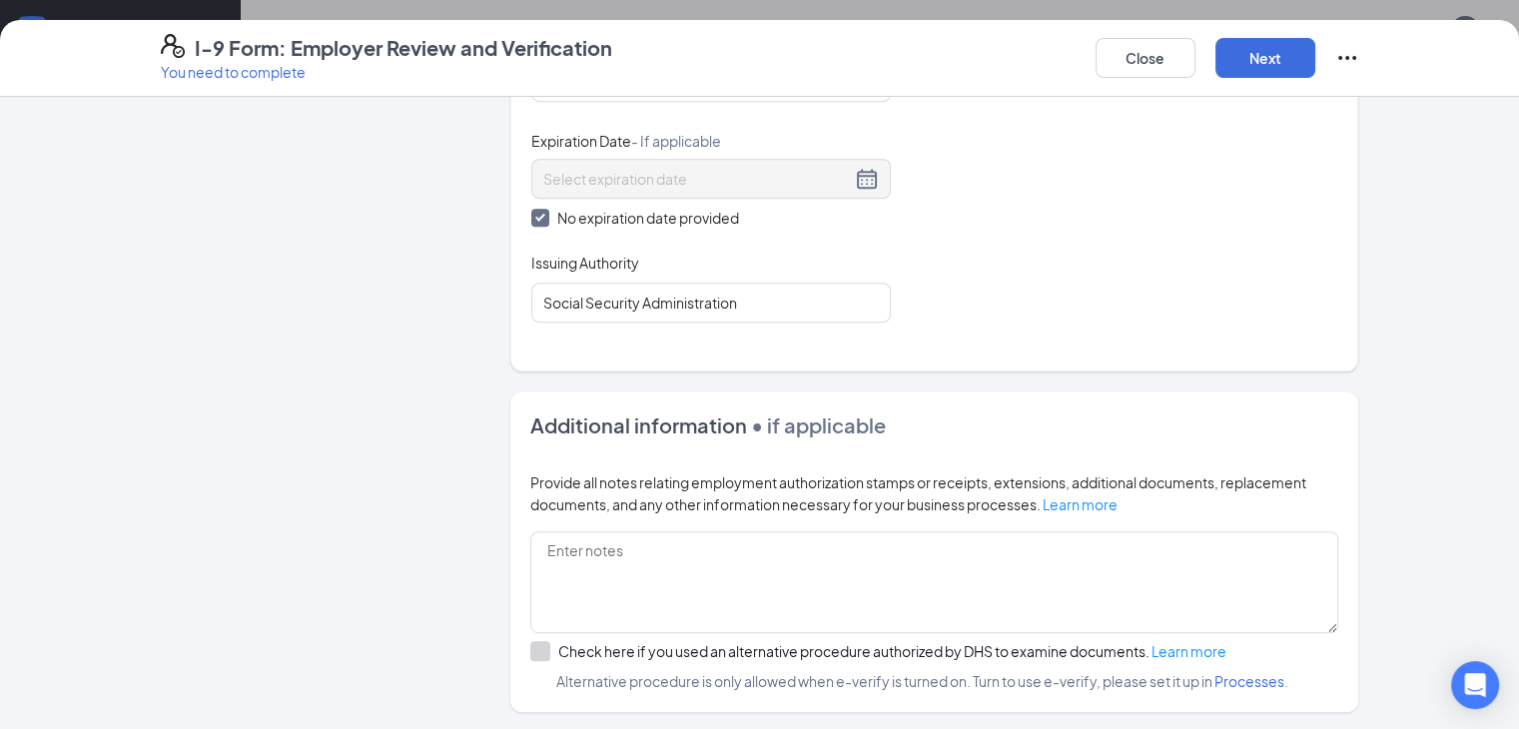
scroll to position [1159, 0]
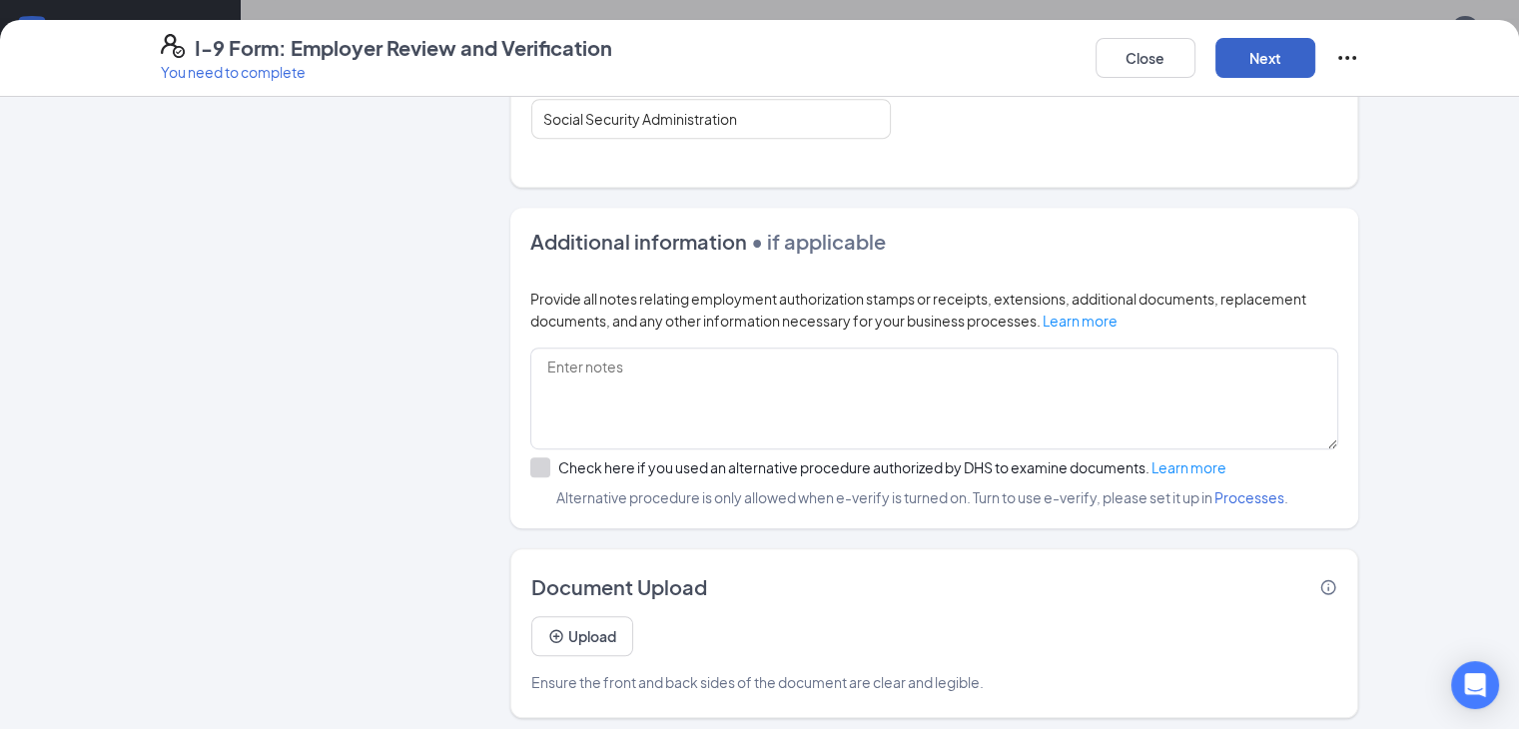
click at [1316, 61] on button "Next" at bounding box center [1266, 58] width 100 height 40
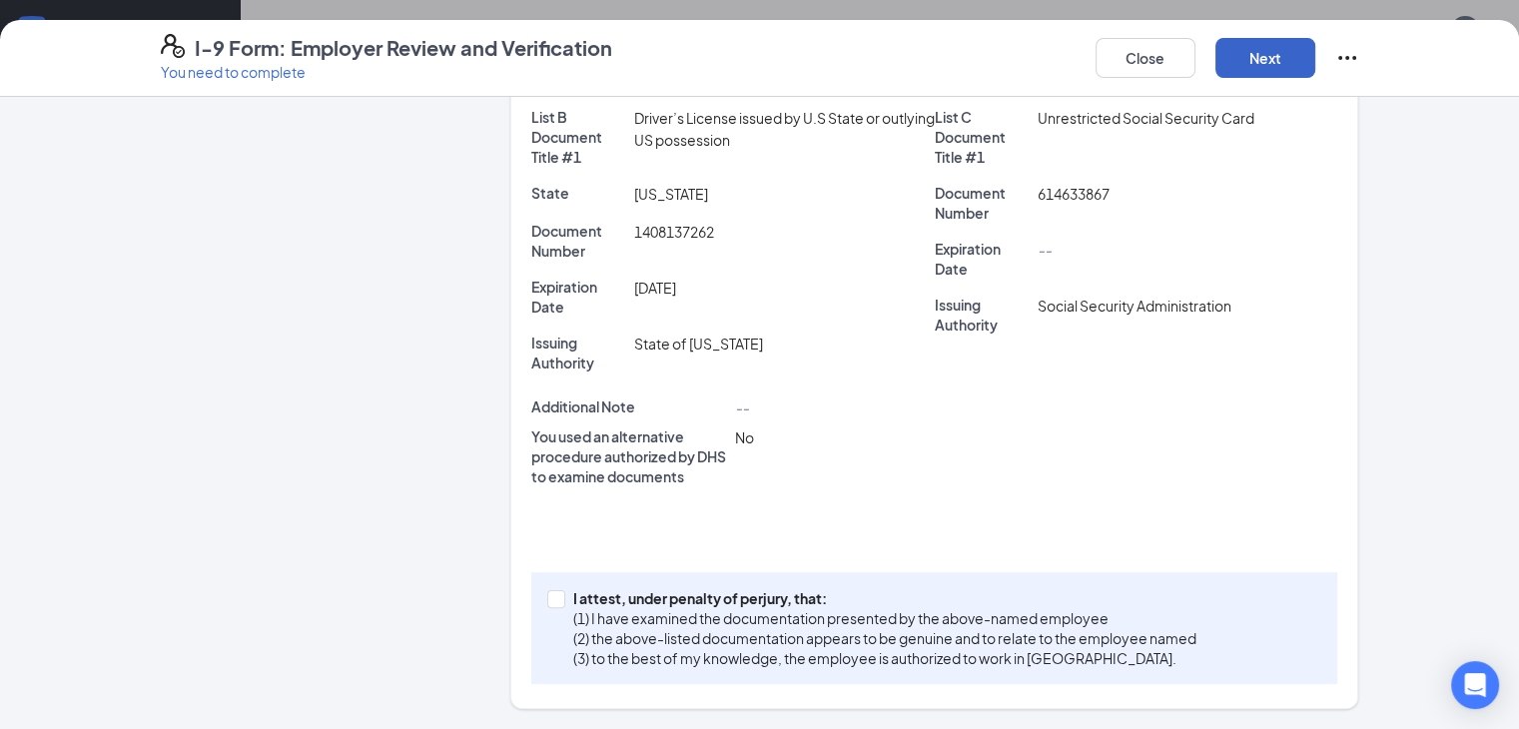
scroll to position [351, 0]
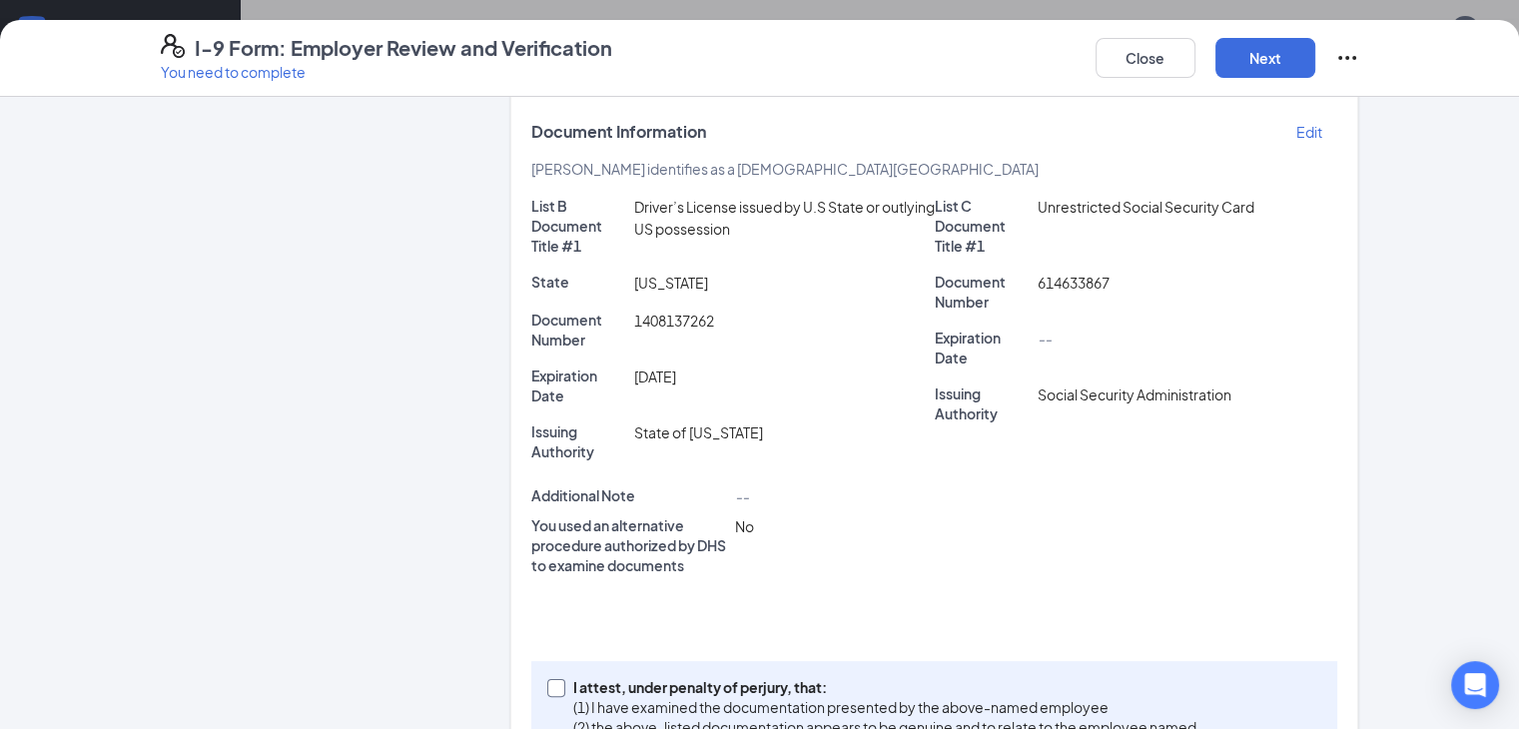
click at [547, 679] on span at bounding box center [556, 688] width 18 height 18
click at [547, 679] on input "I attest, under penalty of [PERSON_NAME], that: (1) I have examined the documen…" at bounding box center [554, 686] width 14 height 14
checkbox input "true"
click at [1316, 65] on button "Next" at bounding box center [1266, 58] width 100 height 40
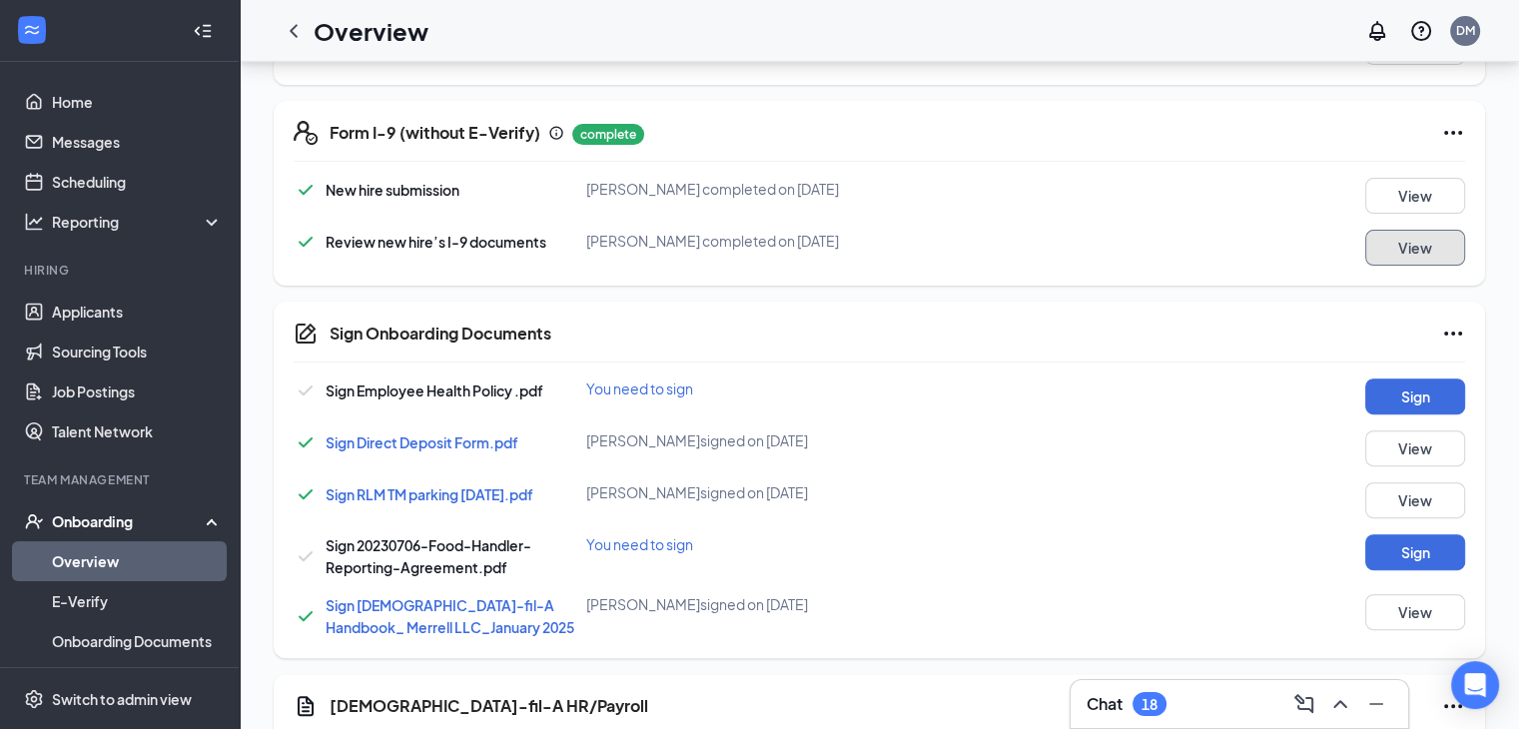
scroll to position [599, 0]
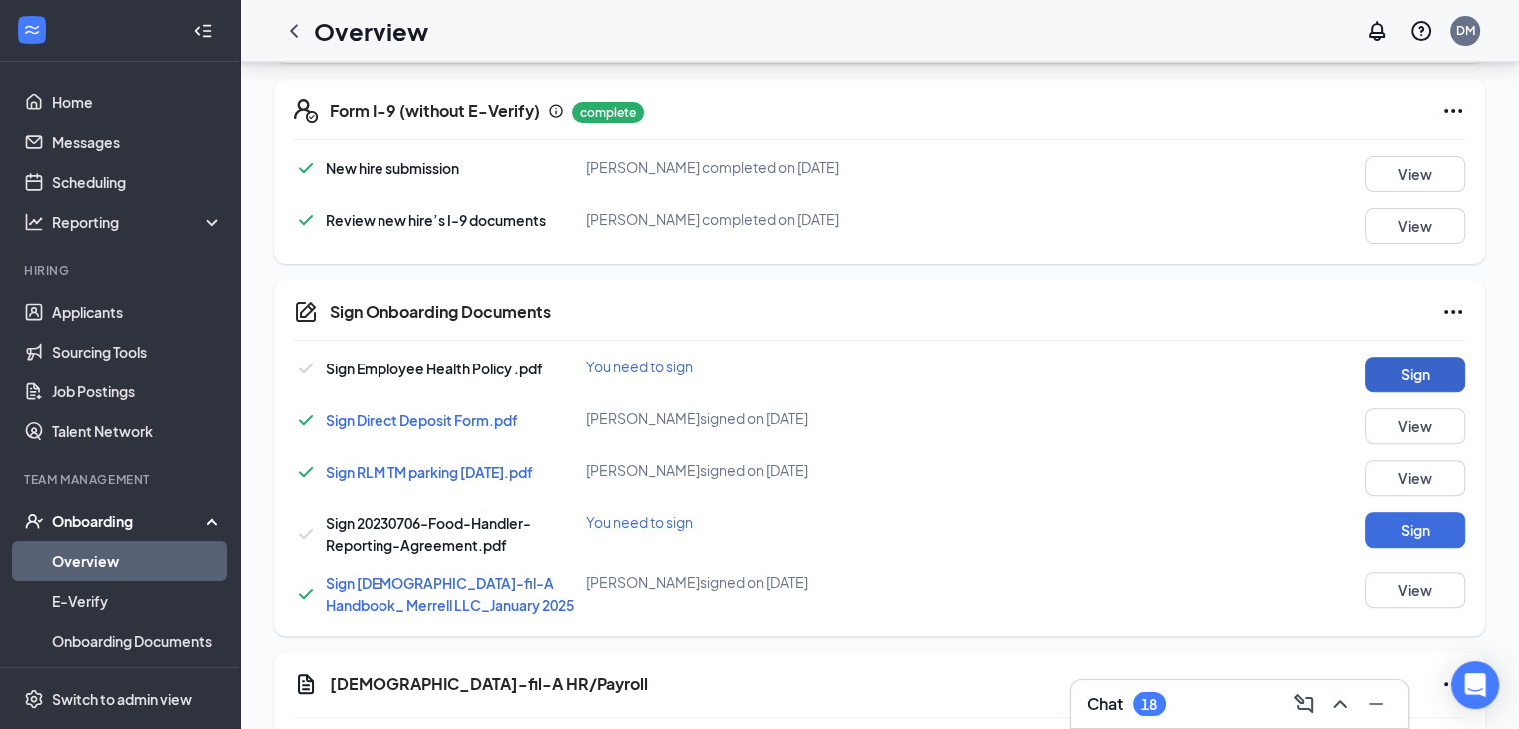
click at [1423, 361] on button "Sign" at bounding box center [1416, 375] width 100 height 36
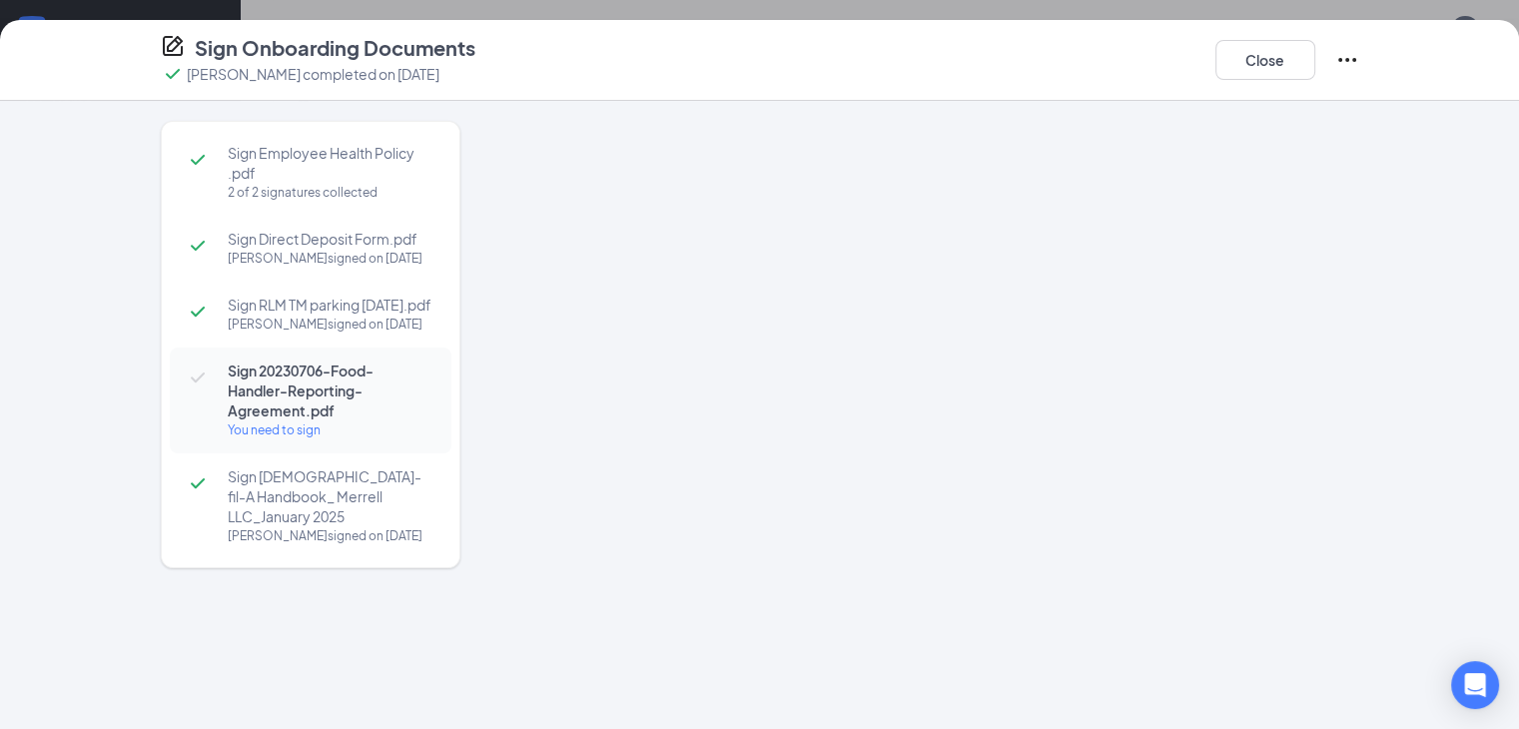
click at [228, 366] on span "Sign 20230706-Food-Handler-Reporting-Agreement.pdf" at bounding box center [330, 391] width 204 height 60
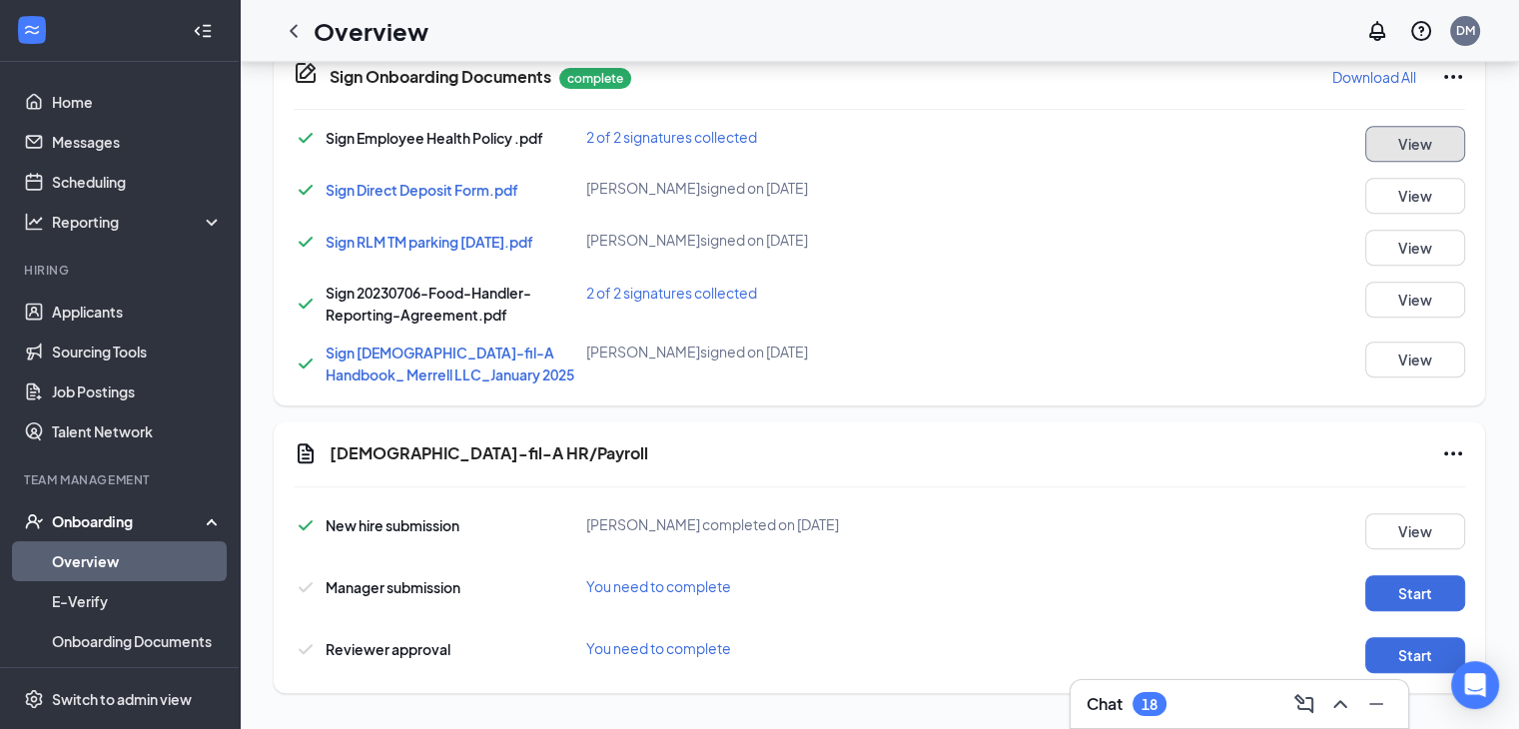
scroll to position [842, 0]
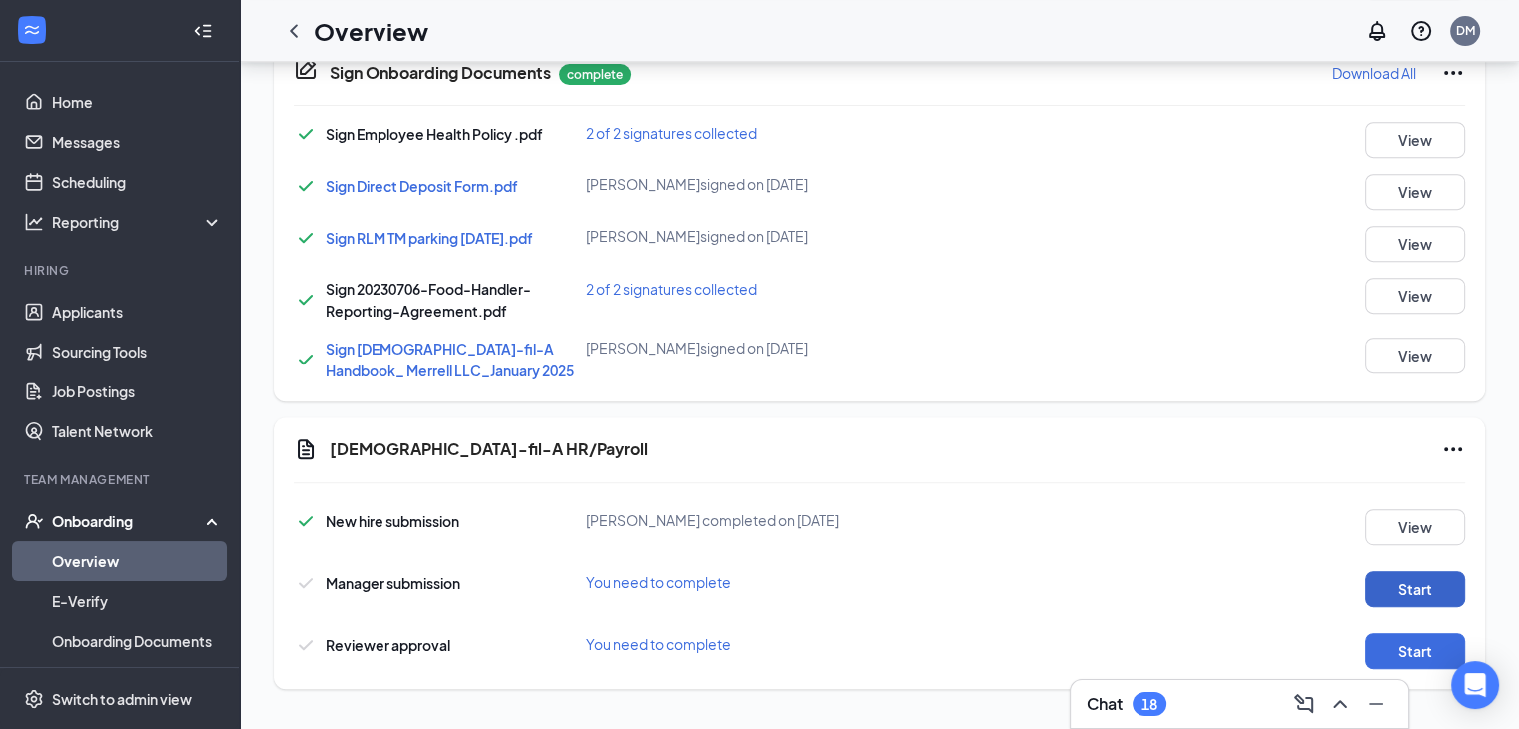
click at [1403, 584] on button "Start" at bounding box center [1416, 589] width 100 height 36
click at [1418, 647] on button "Start" at bounding box center [1416, 651] width 100 height 36
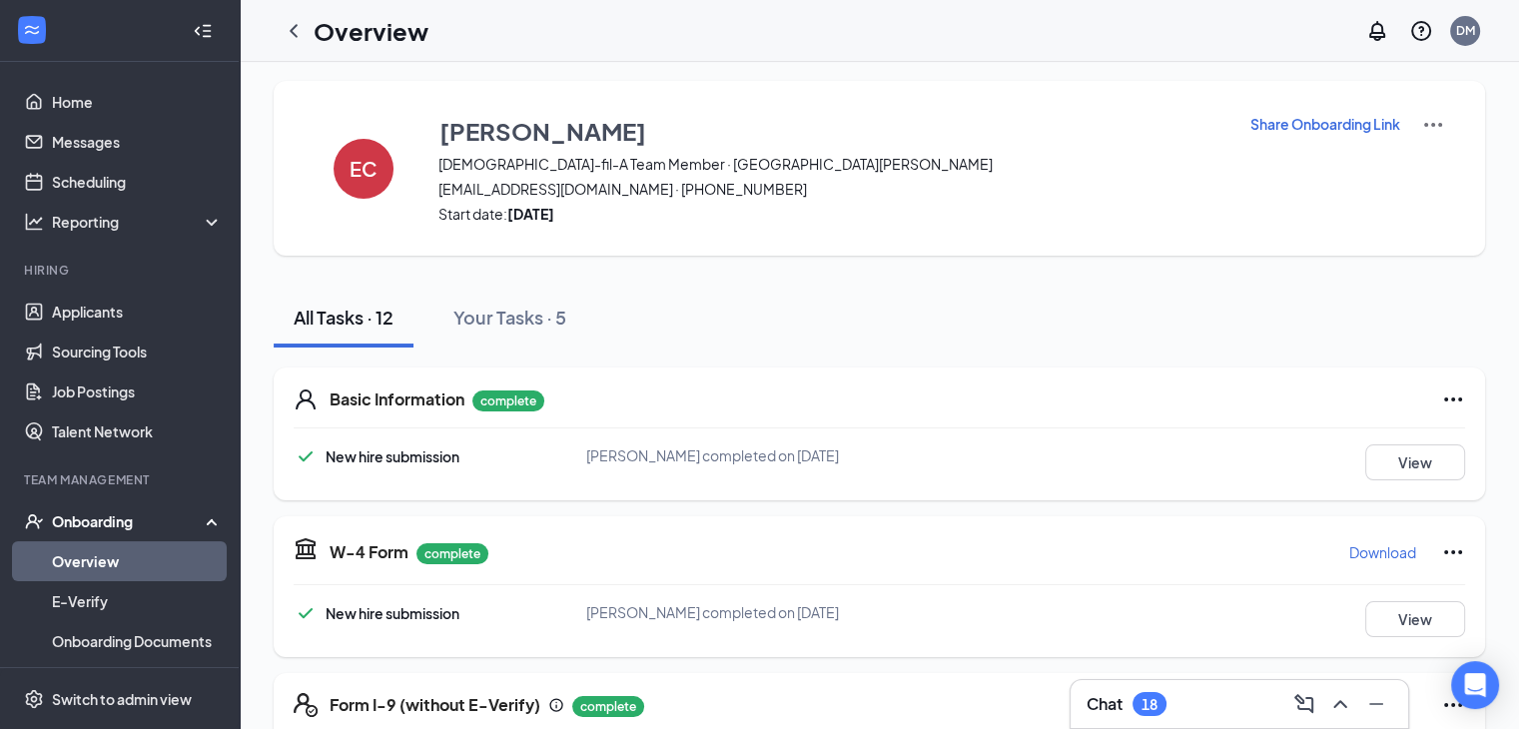
scroll to position [0, 0]
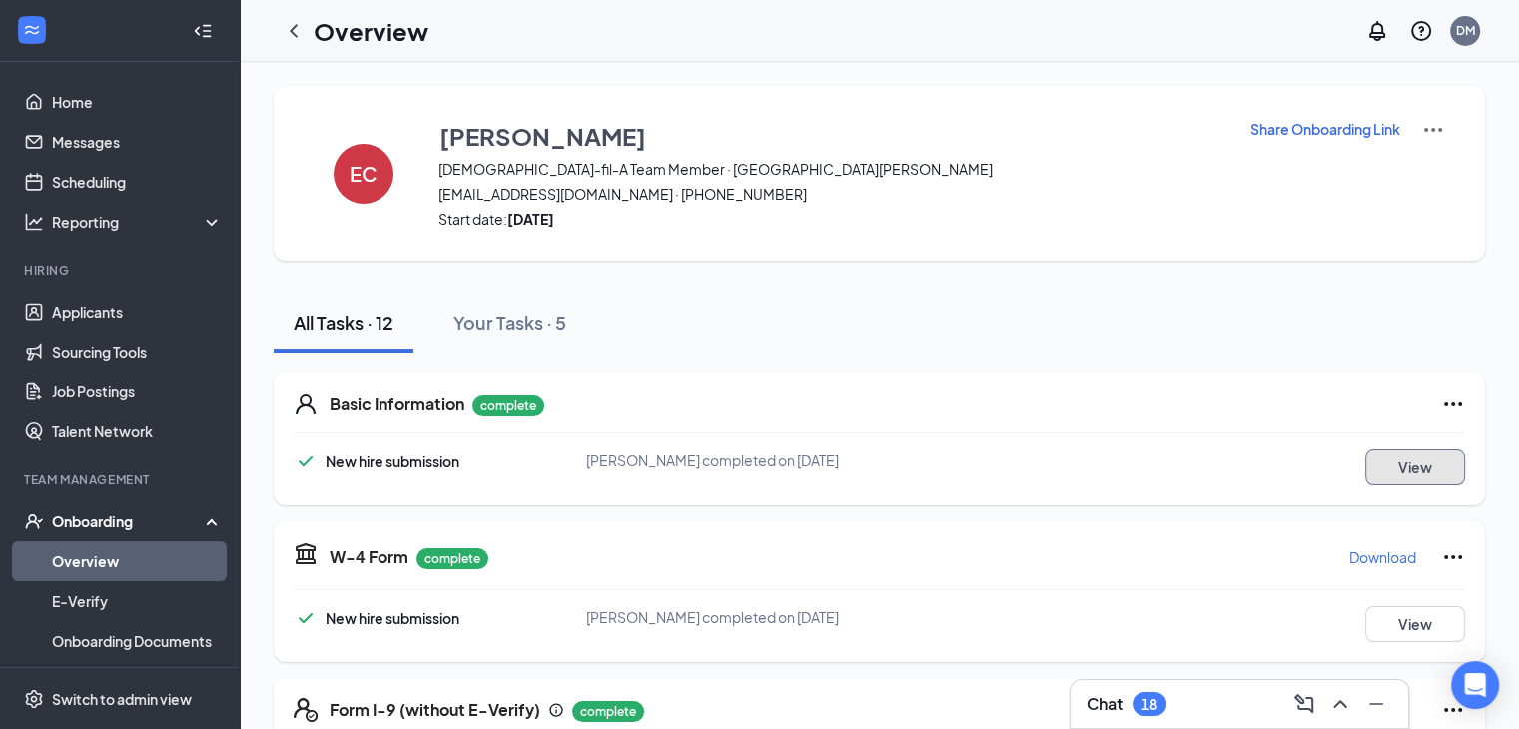
click at [1429, 482] on button "View" at bounding box center [1416, 468] width 100 height 36
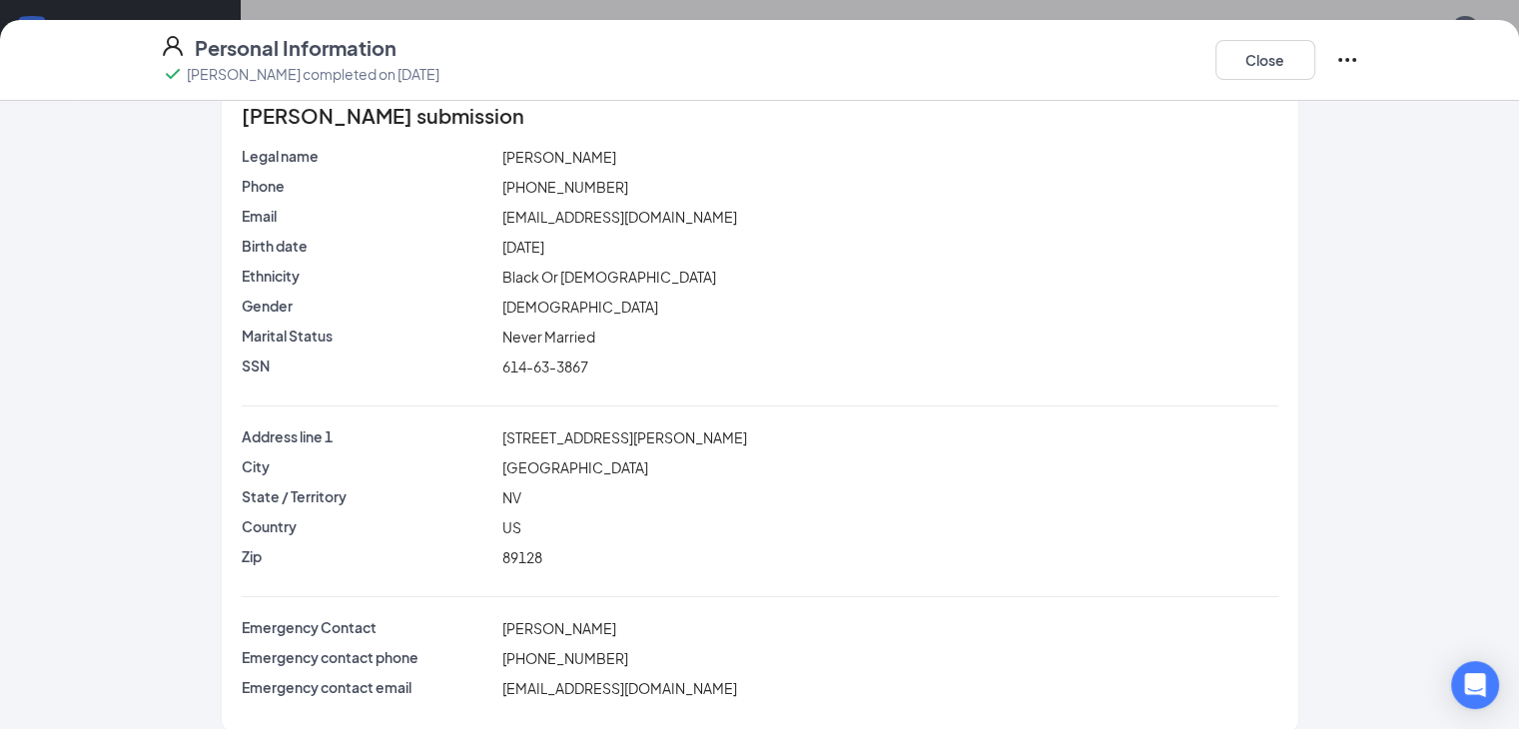
scroll to position [63, 0]
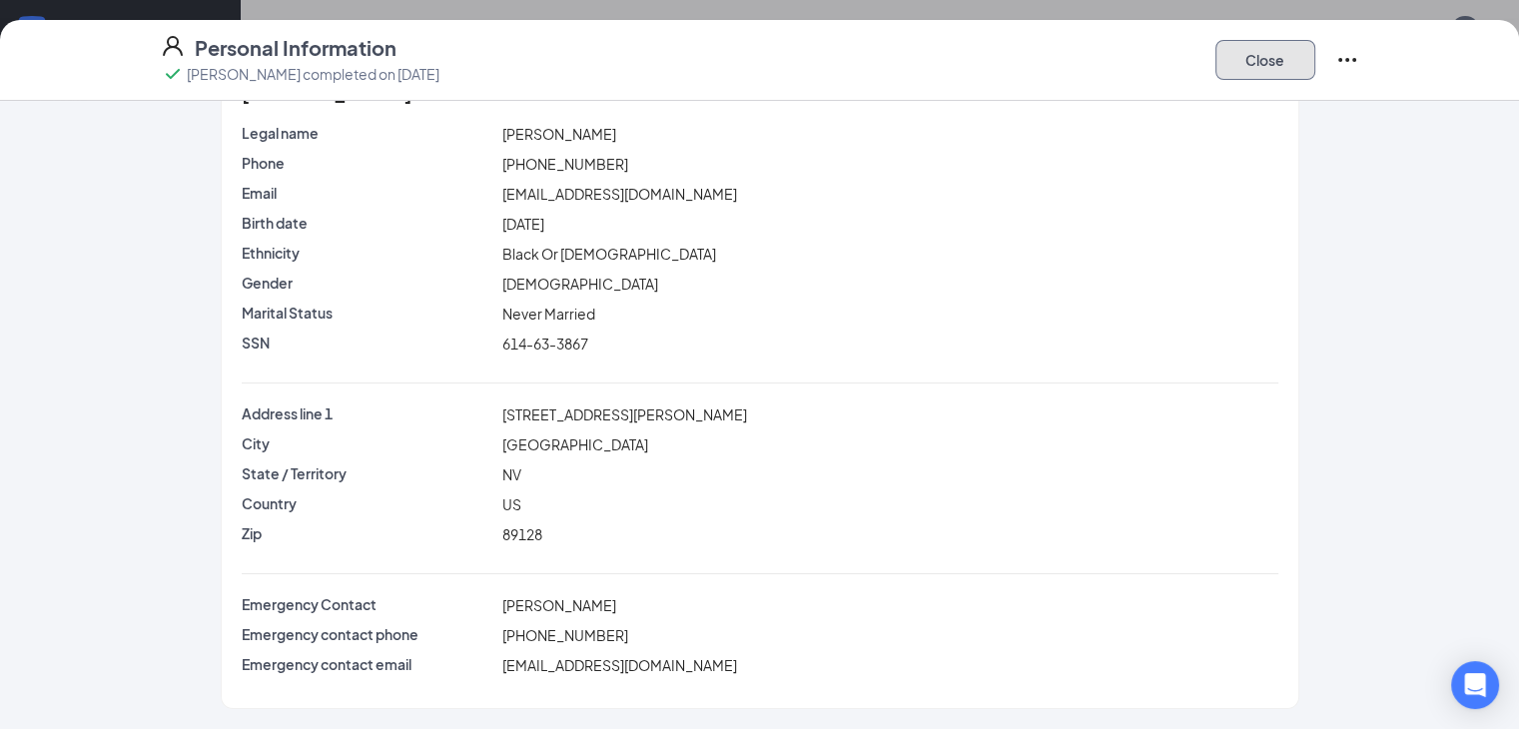
click at [1316, 50] on button "Close" at bounding box center [1266, 60] width 100 height 40
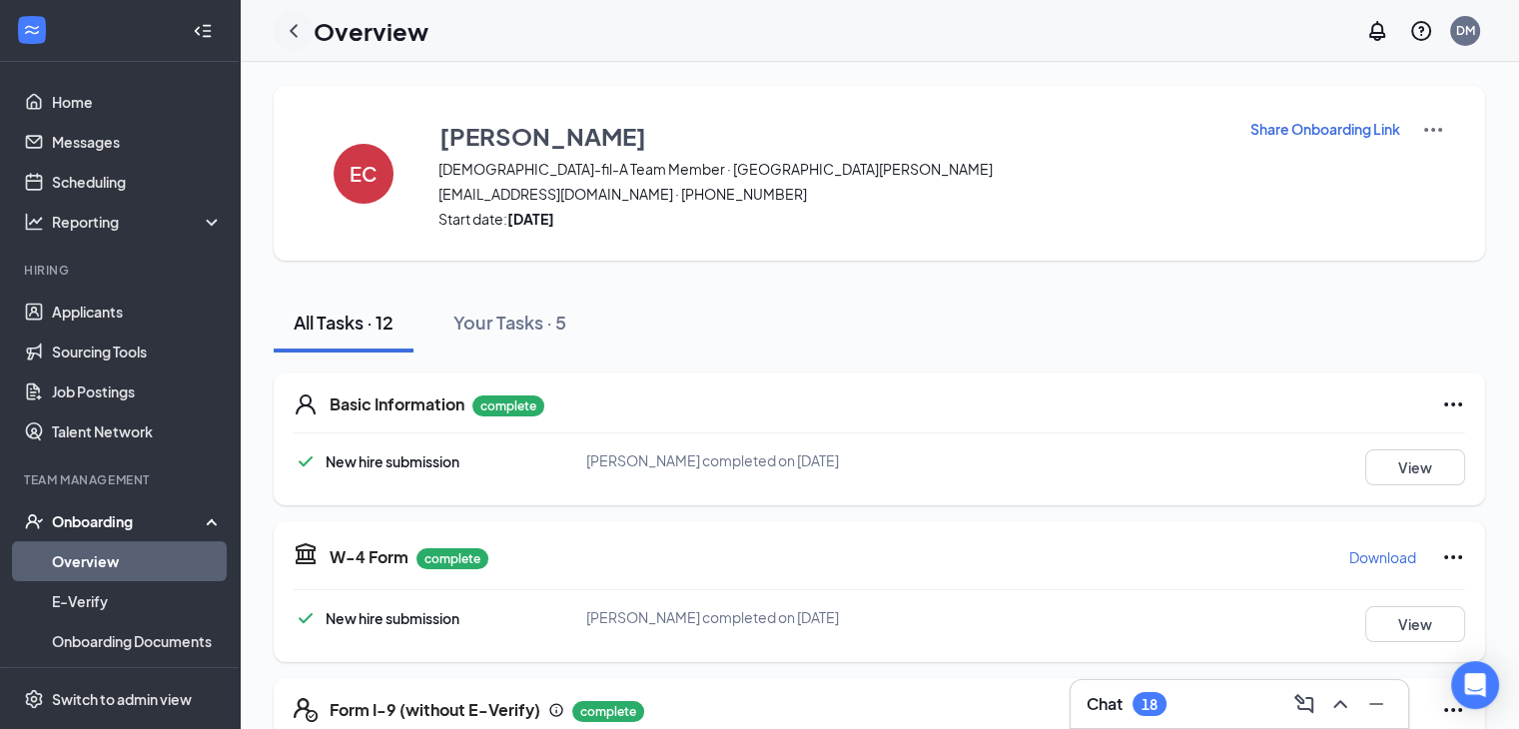
click at [290, 21] on icon "ChevronLeft" at bounding box center [294, 31] width 24 height 24
